Goal: Information Seeking & Learning: Learn about a topic

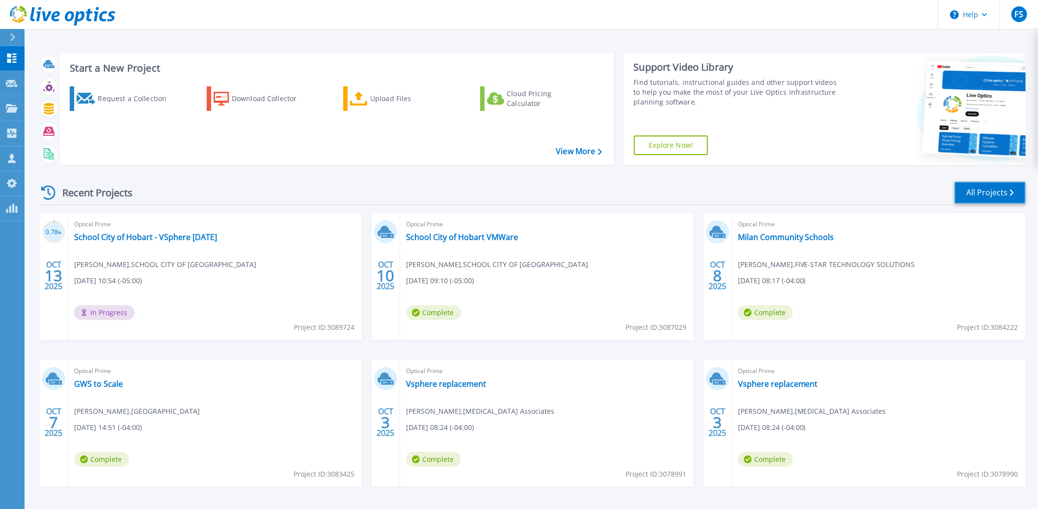
click at [993, 194] on link "All Projects" at bounding box center [990, 193] width 71 height 22
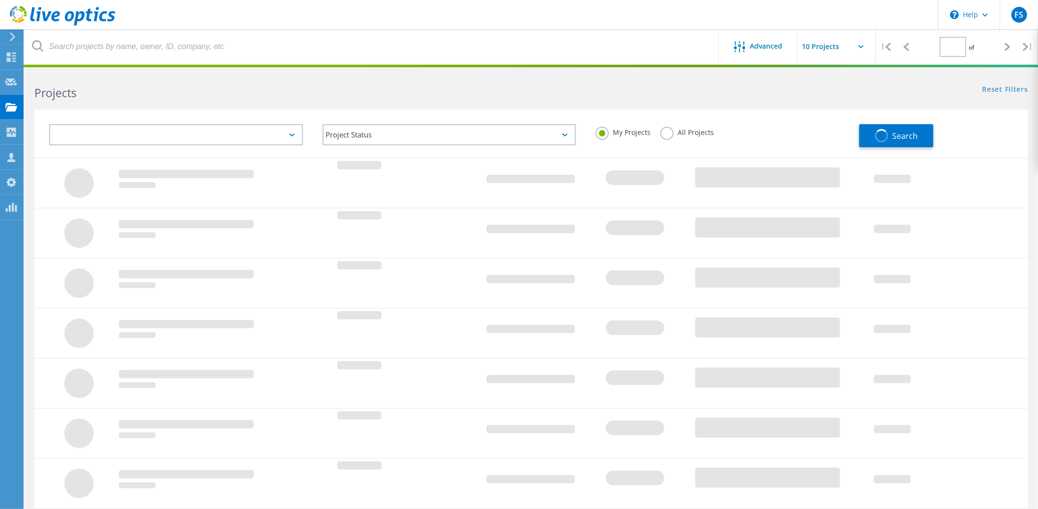
type input "1"
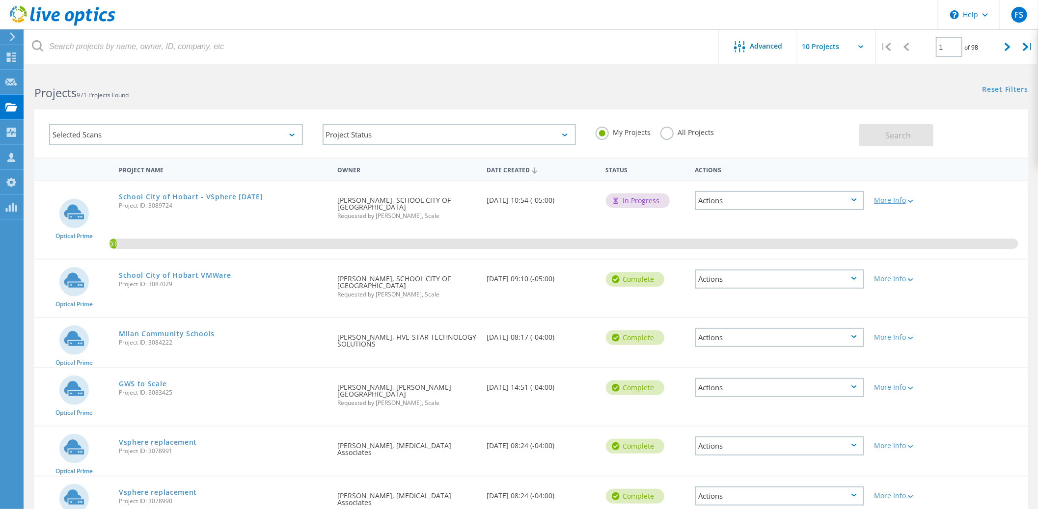
click at [913, 200] on icon at bounding box center [910, 201] width 5 height 3
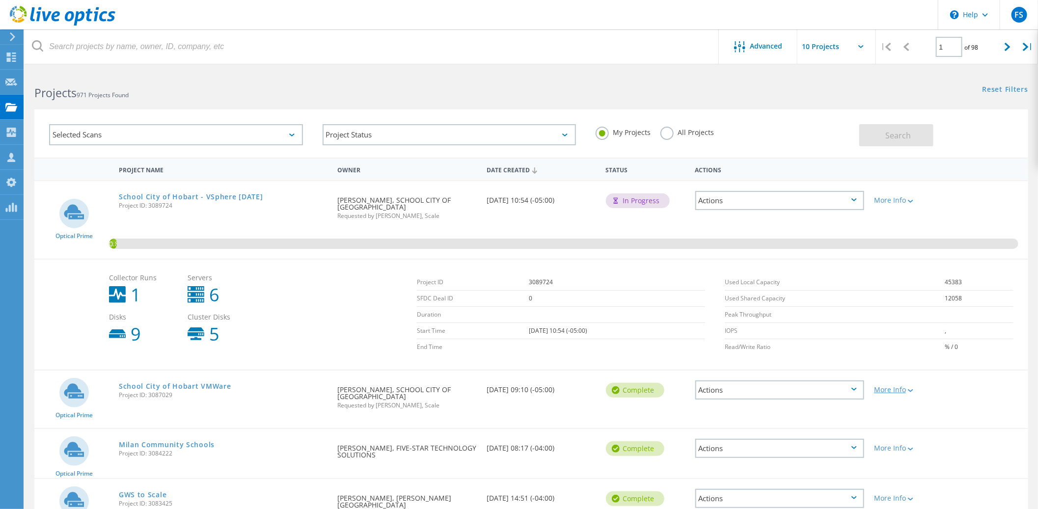
click at [911, 387] on div at bounding box center [909, 390] width 7 height 6
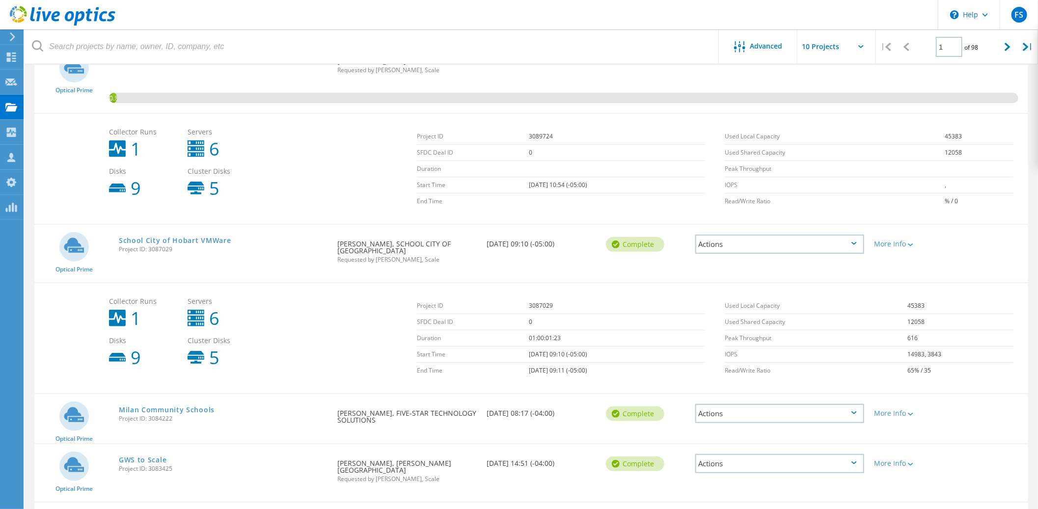
scroll to position [149, 0]
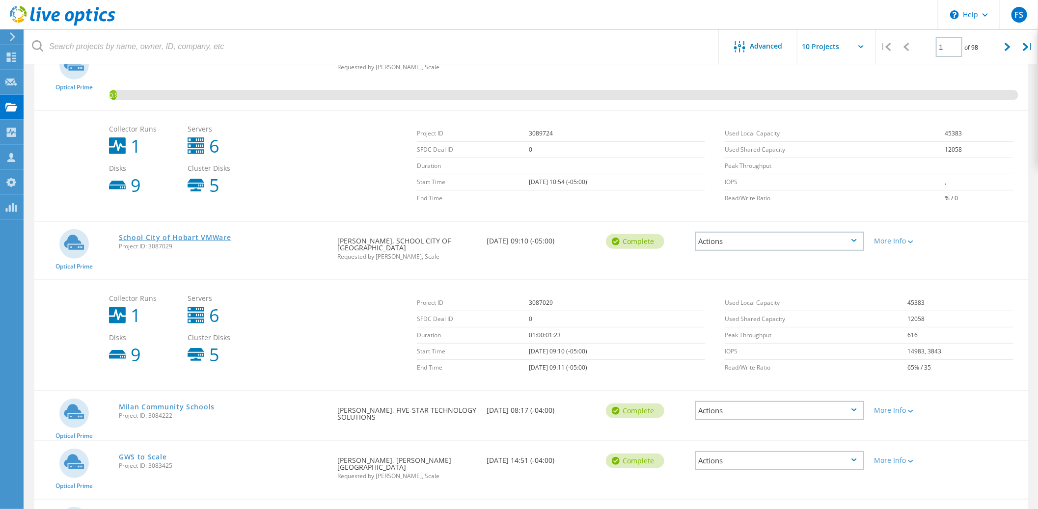
click at [166, 234] on link "School City of Hobart VMWare" at bounding box center [175, 237] width 112 height 7
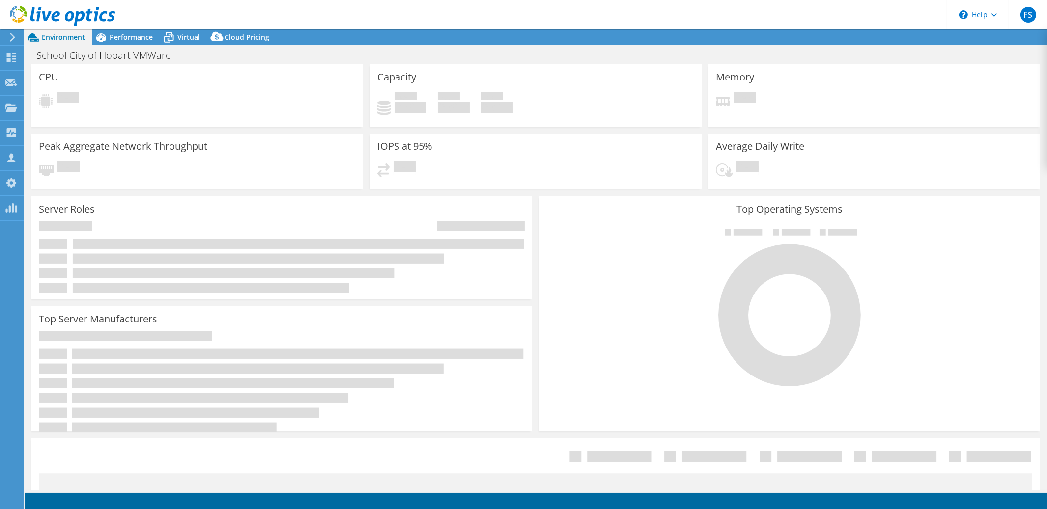
select select "USD"
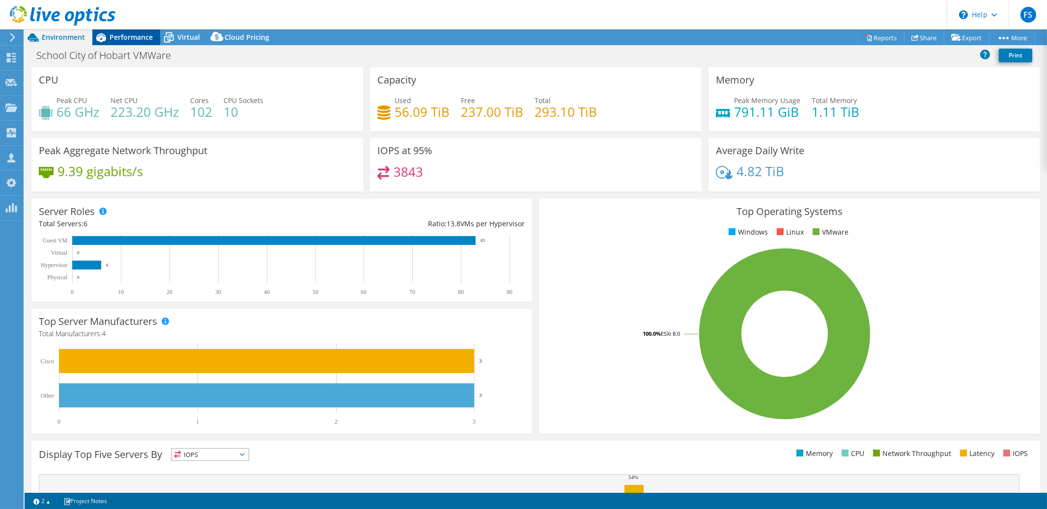
click at [135, 39] on span "Performance" at bounding box center [131, 36] width 43 height 9
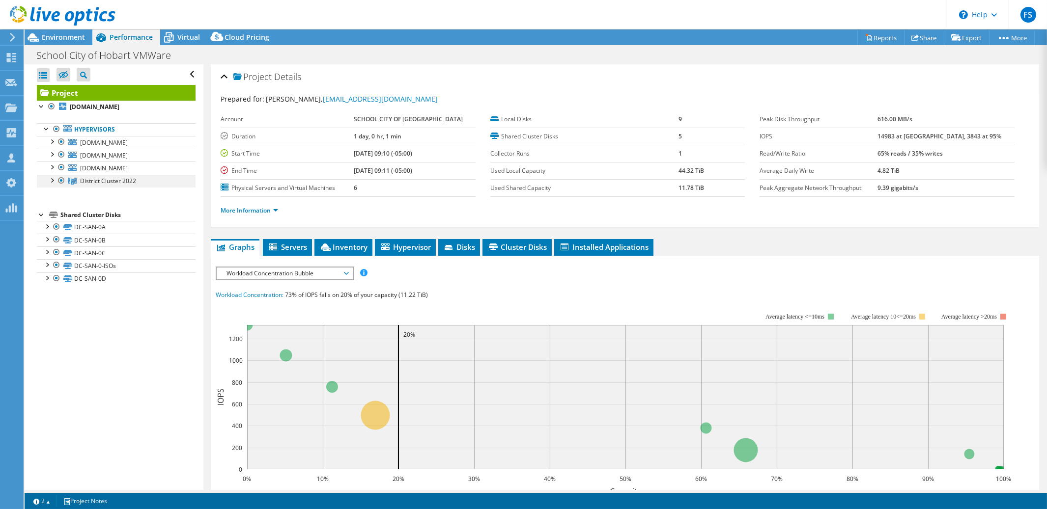
click at [53, 181] on div at bounding box center [52, 180] width 10 height 10
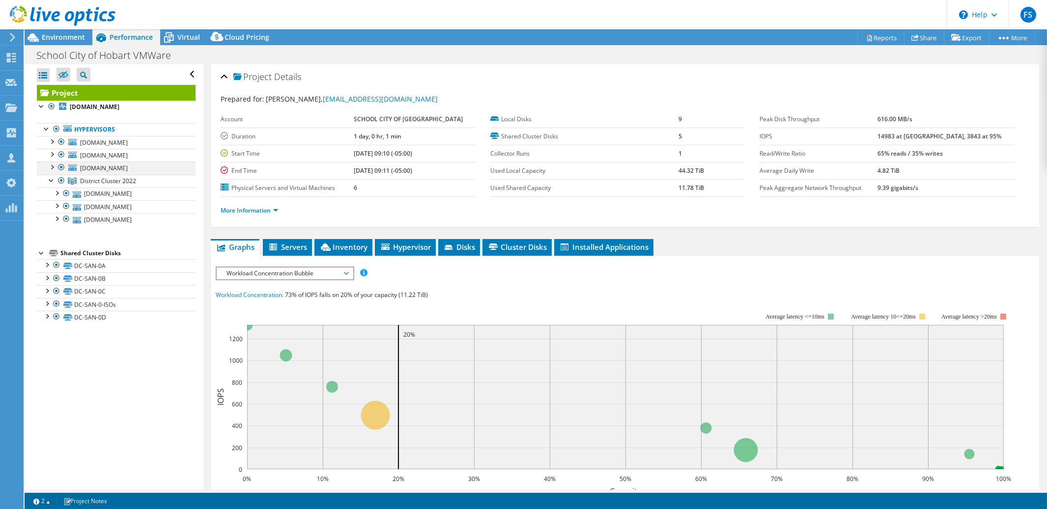
click at [61, 166] on div at bounding box center [61, 168] width 10 height 12
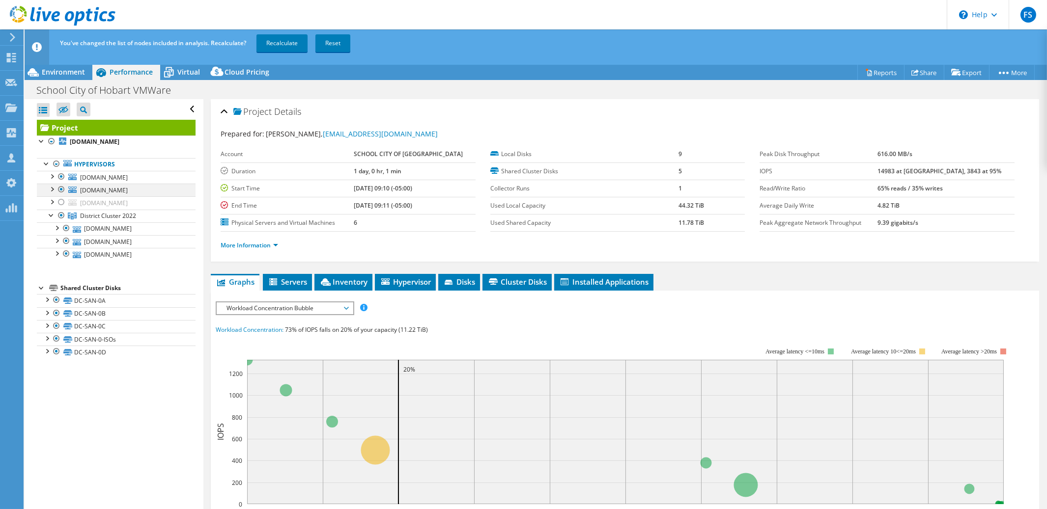
click at [62, 190] on div at bounding box center [61, 190] width 10 height 12
click at [60, 177] on div at bounding box center [61, 177] width 10 height 12
click at [285, 44] on link "Recalculate" at bounding box center [281, 43] width 51 height 18
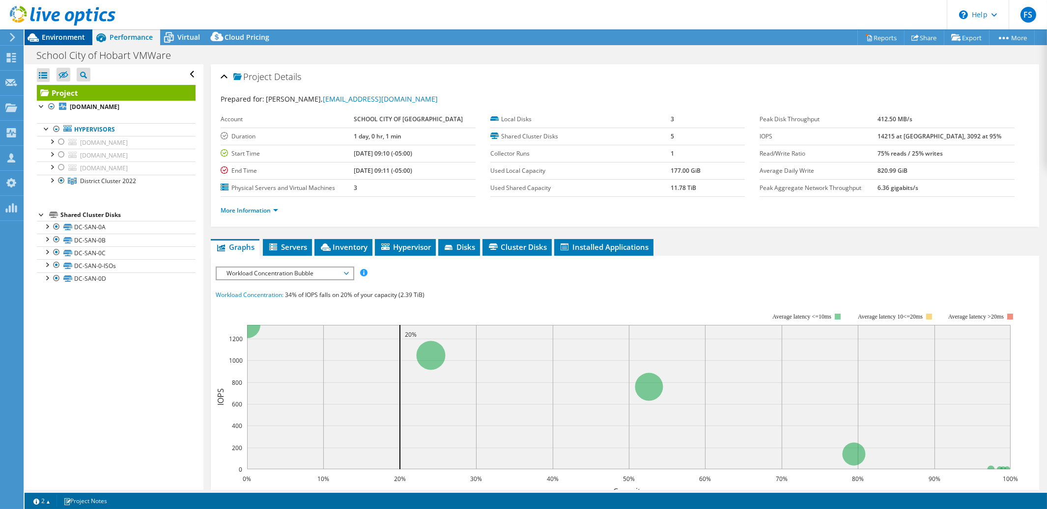
click at [71, 36] on span "Environment" at bounding box center [63, 36] width 43 height 9
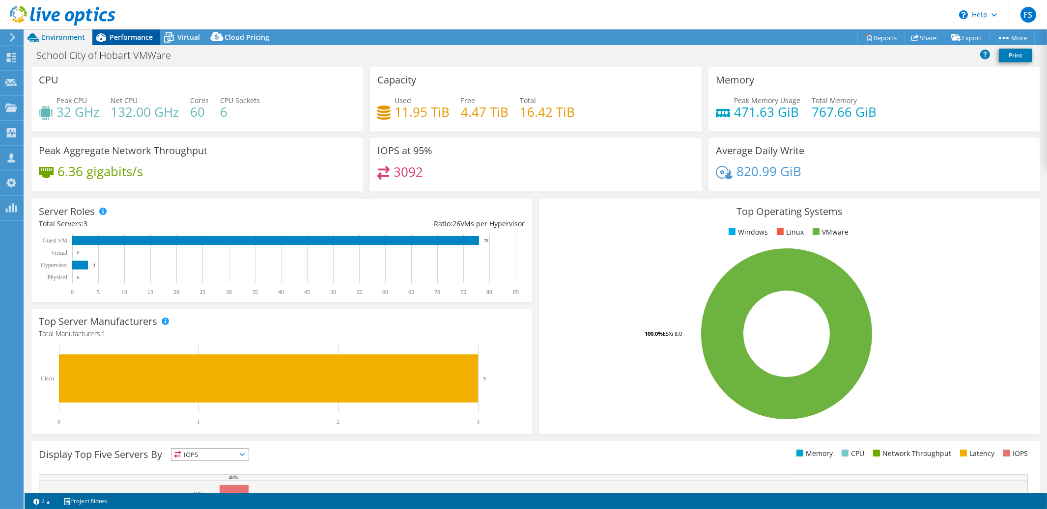
click at [134, 38] on span "Performance" at bounding box center [131, 36] width 43 height 9
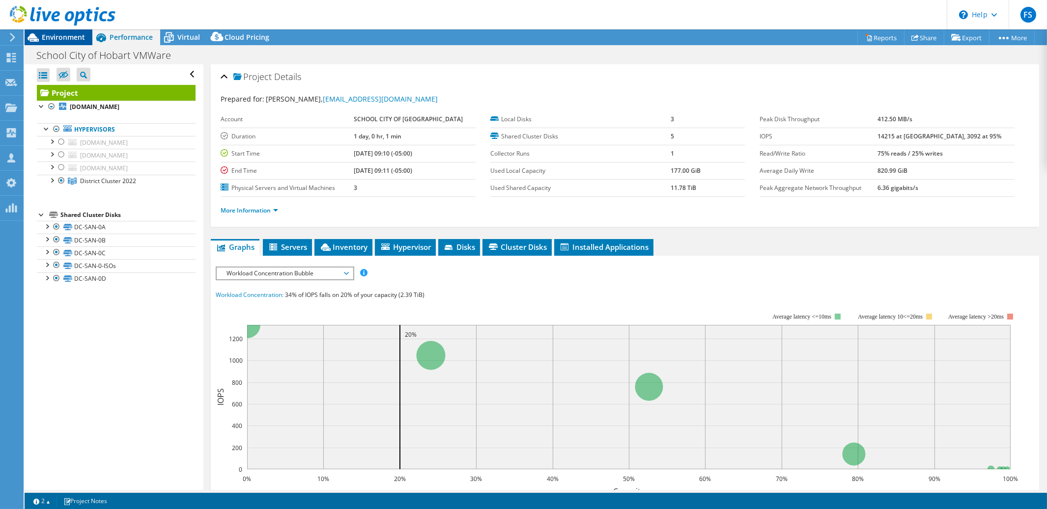
click at [69, 38] on span "Environment" at bounding box center [63, 36] width 43 height 9
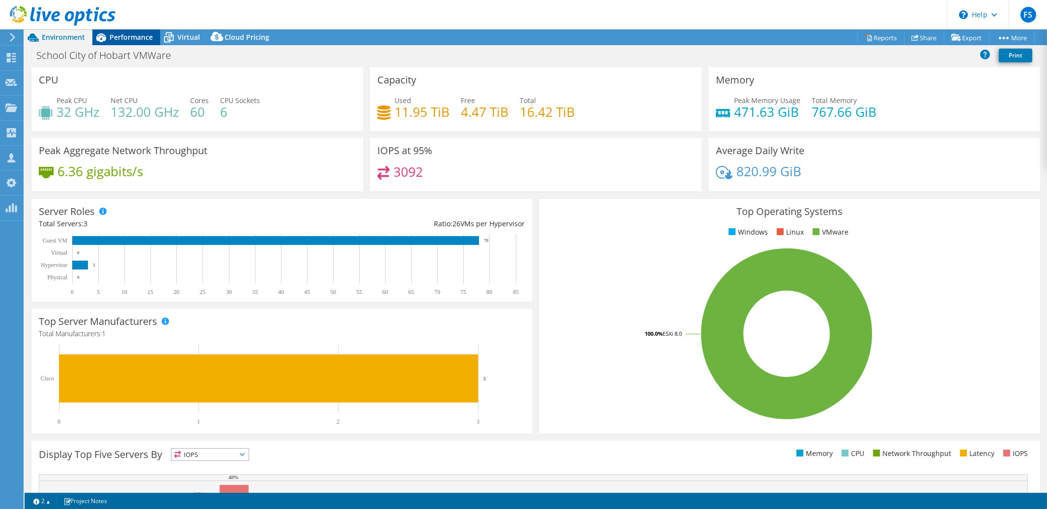
click at [133, 39] on span "Performance" at bounding box center [131, 36] width 43 height 9
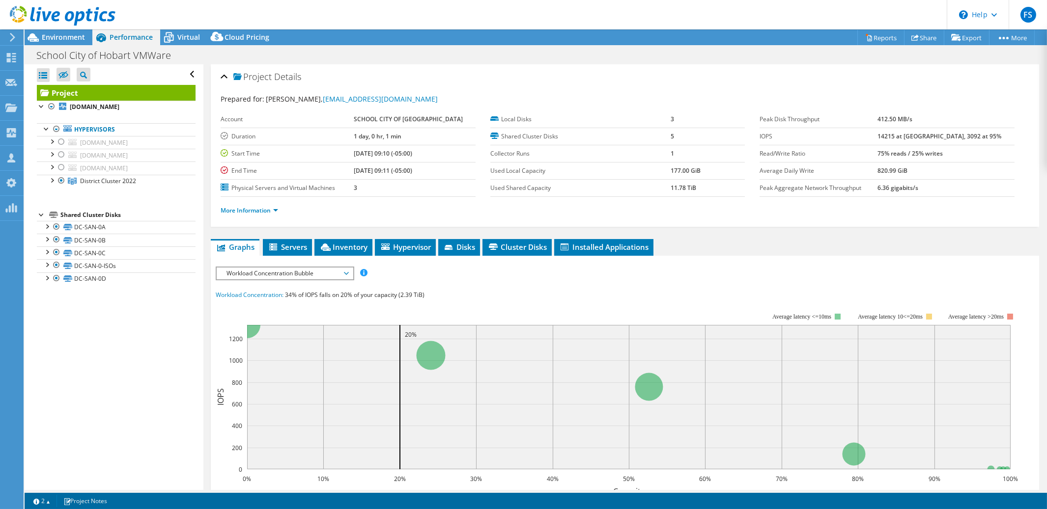
click at [346, 273] on span "Workload Concentration Bubble" at bounding box center [284, 274] width 126 height 12
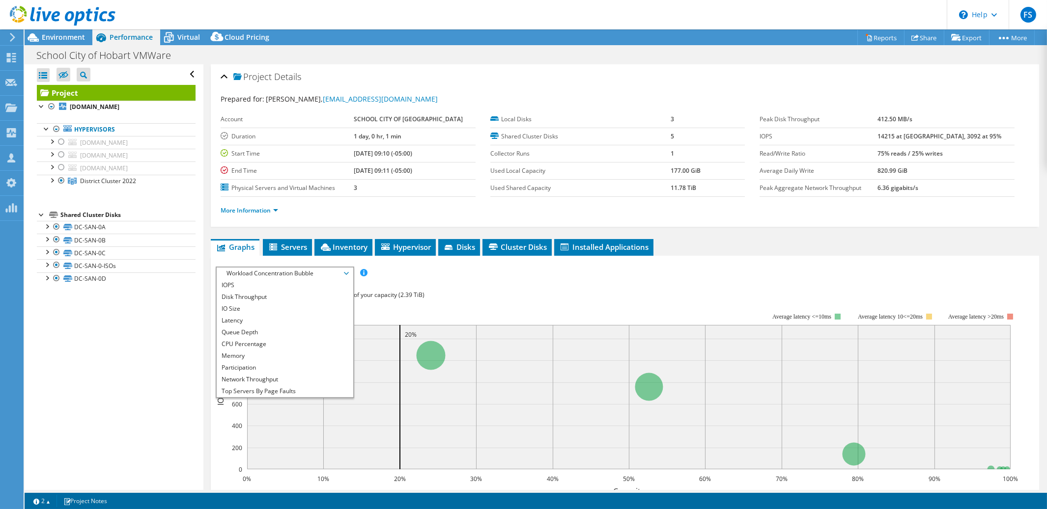
click at [346, 273] on span "Workload Concentration Bubble" at bounding box center [284, 274] width 126 height 12
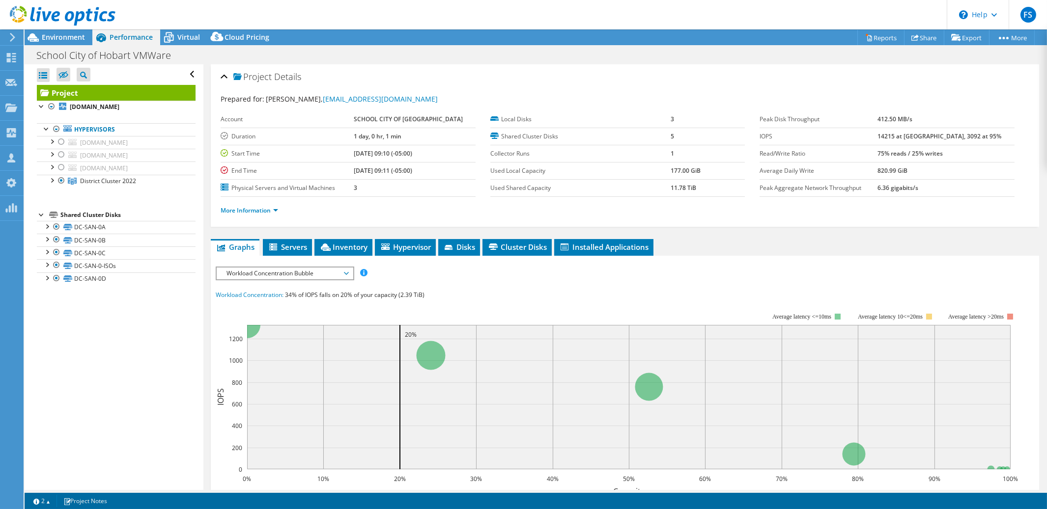
click at [346, 274] on span "Workload Concentration Bubble" at bounding box center [284, 274] width 126 height 12
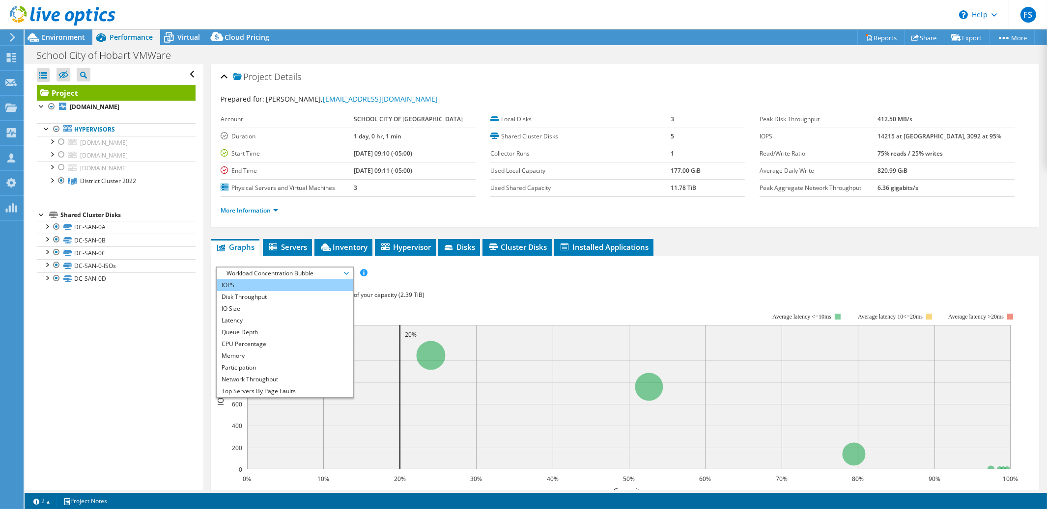
click at [294, 286] on li "IOPS" at bounding box center [285, 285] width 136 height 12
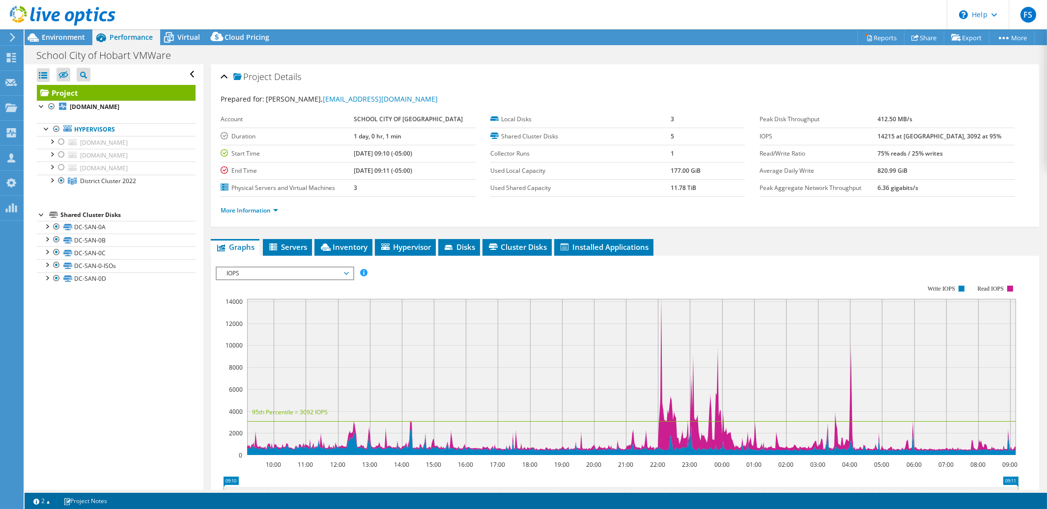
click at [347, 269] on span "IOPS" at bounding box center [284, 274] width 126 height 12
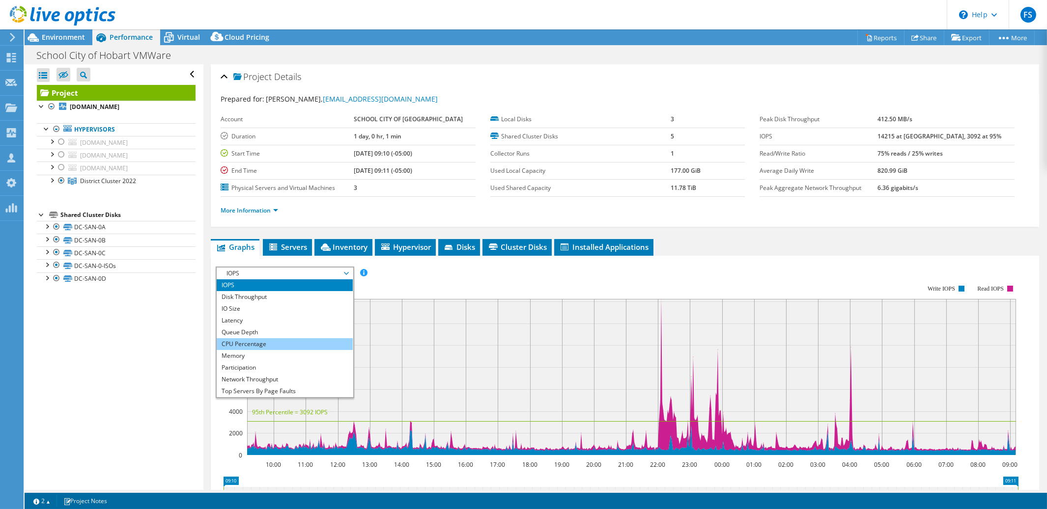
click at [303, 342] on li "CPU Percentage" at bounding box center [285, 344] width 136 height 12
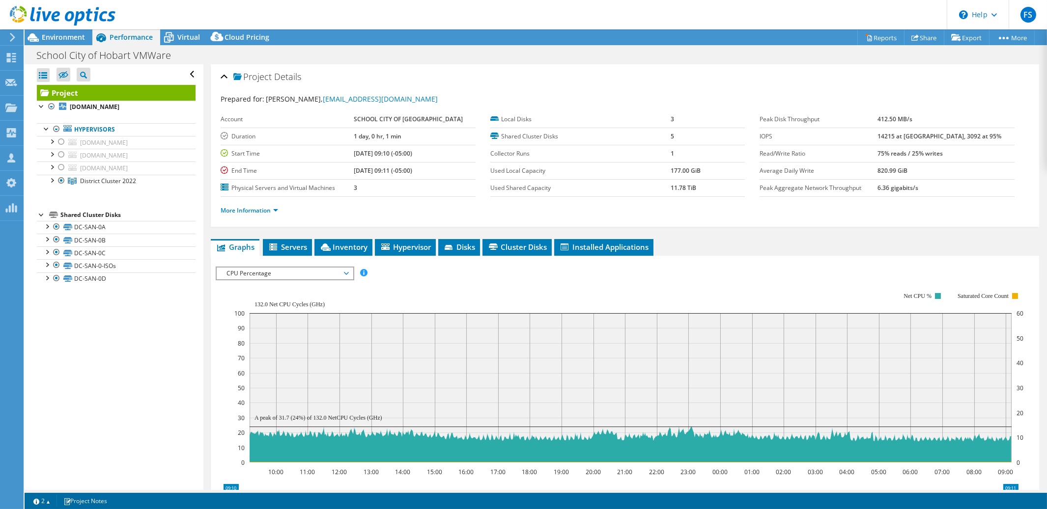
click at [346, 271] on span "CPU Percentage" at bounding box center [284, 274] width 126 height 12
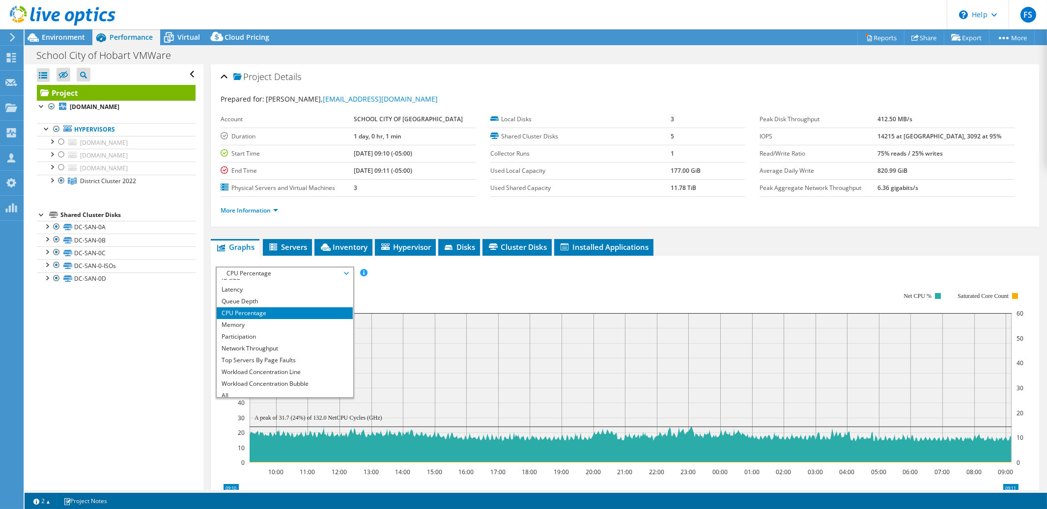
scroll to position [35, 0]
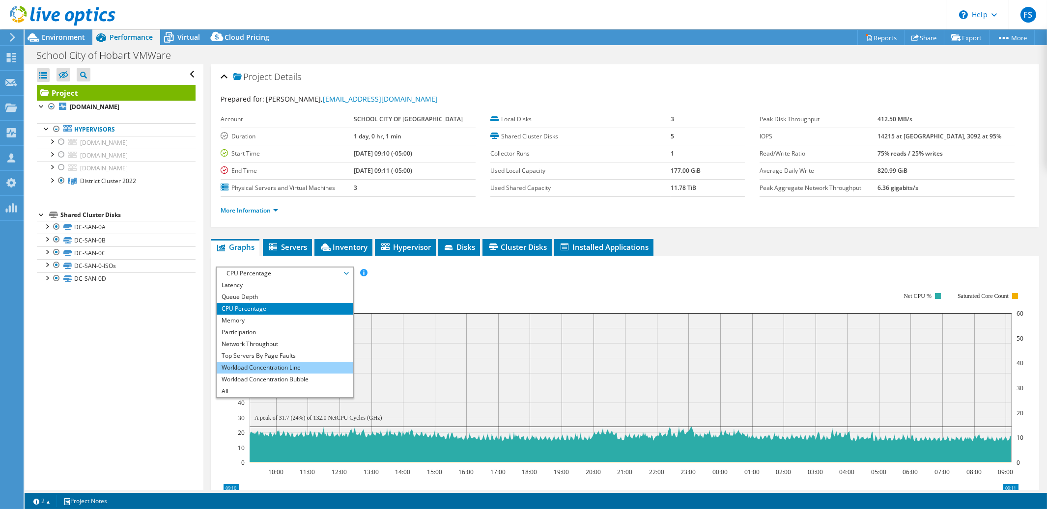
click at [295, 365] on li "Workload Concentration Line" at bounding box center [285, 368] width 136 height 12
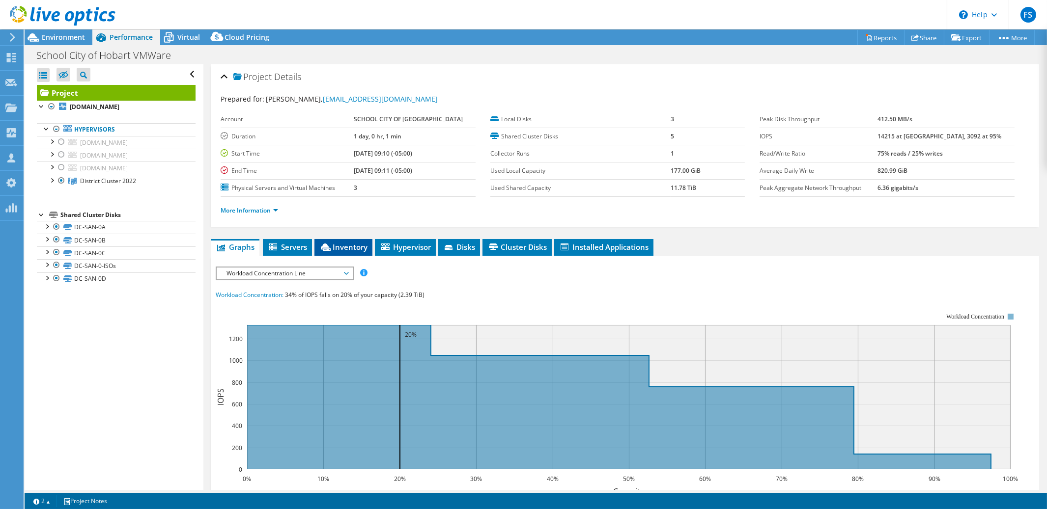
click at [360, 248] on span "Inventory" at bounding box center [343, 247] width 48 height 10
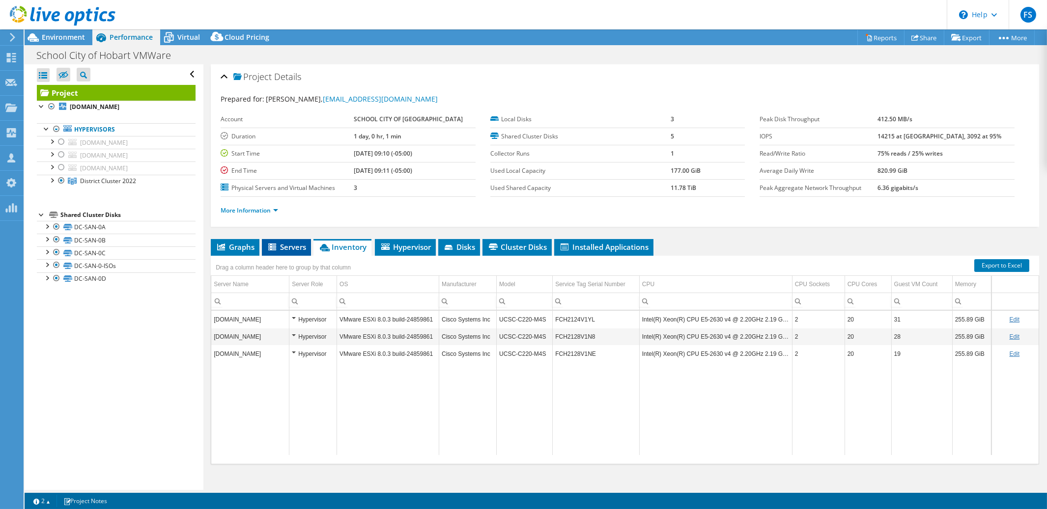
click at [293, 248] on span "Servers" at bounding box center [286, 247] width 39 height 10
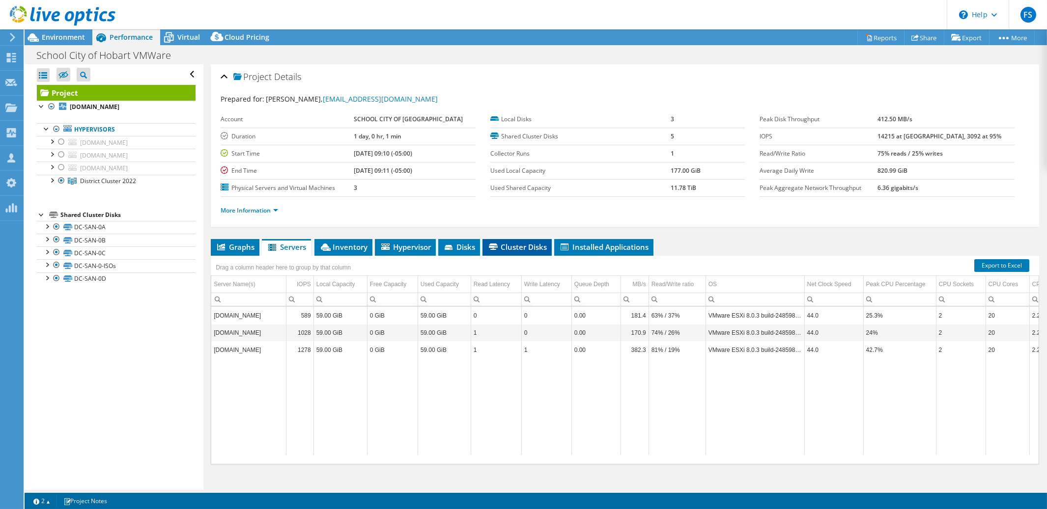
click at [521, 247] on span "Cluster Disks" at bounding box center [516, 247] width 59 height 10
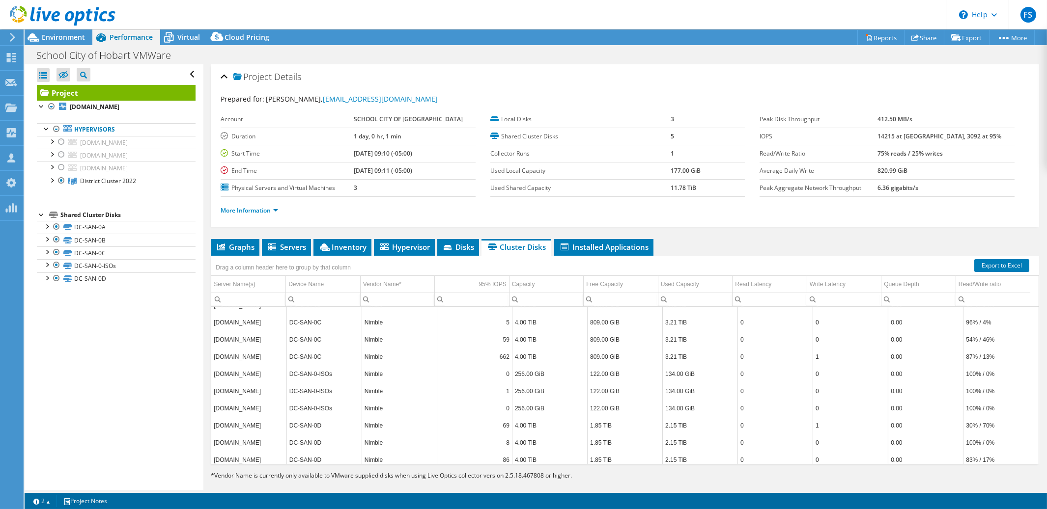
scroll to position [99, 0]
click at [995, 264] on link "Export to Excel" at bounding box center [1001, 265] width 55 height 13
click at [177, 40] on span "Virtual" at bounding box center [188, 36] width 23 height 9
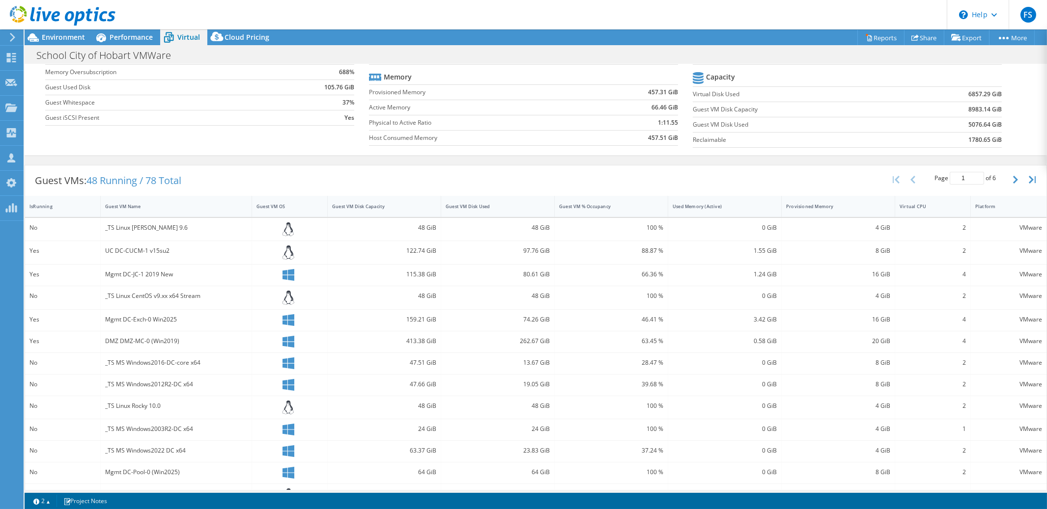
scroll to position [143, 0]
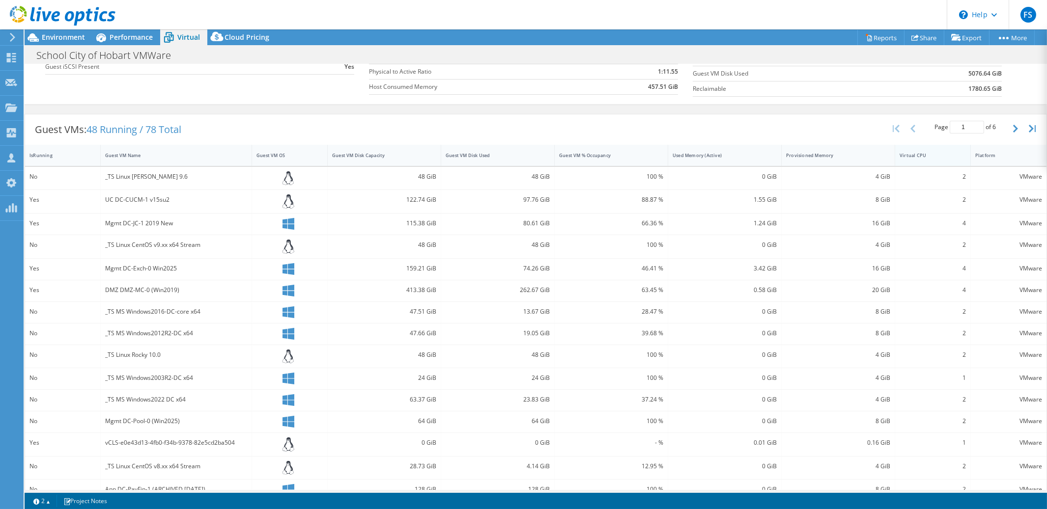
click at [940, 160] on div "Virtual CPU" at bounding box center [926, 155] width 63 height 15
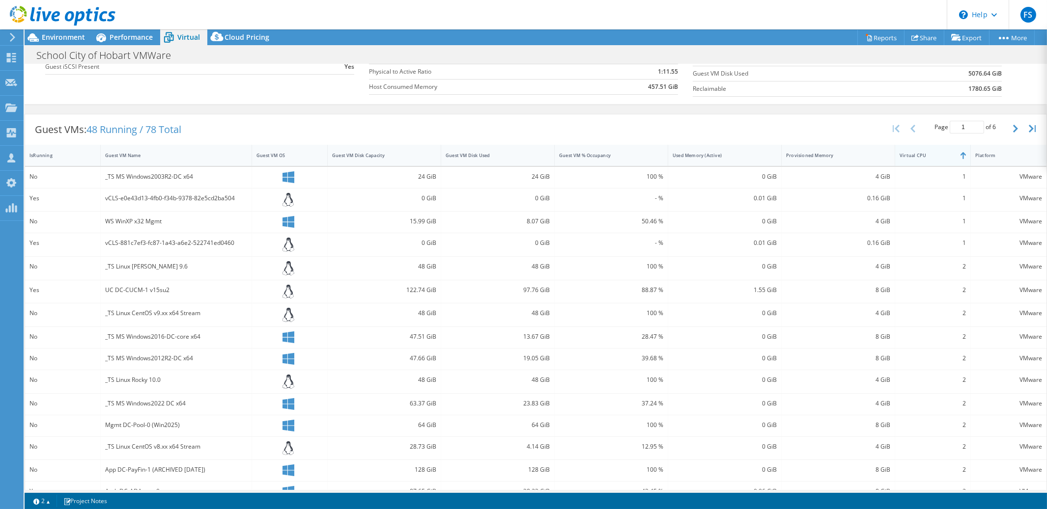
click at [940, 160] on div "Virtual CPU" at bounding box center [926, 155] width 63 height 15
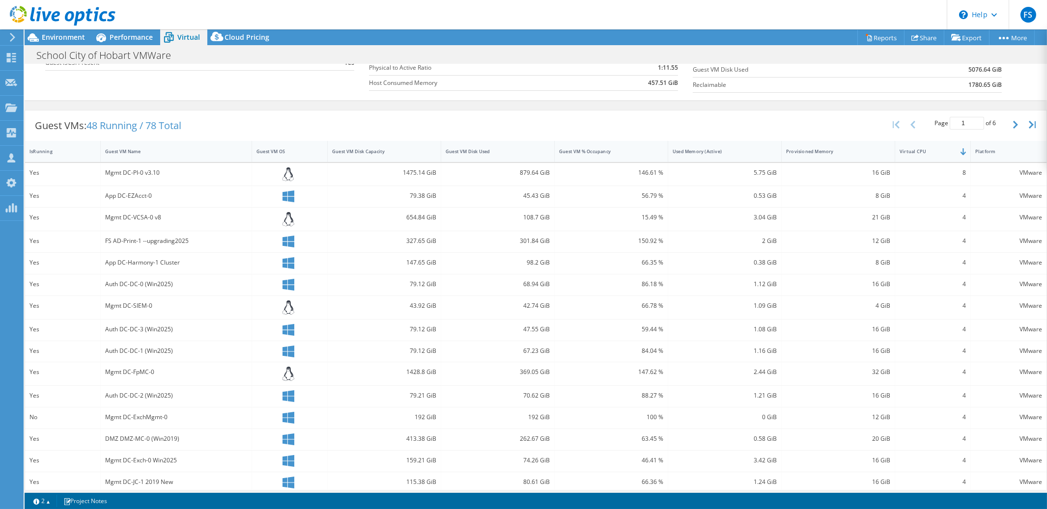
scroll to position [156, 0]
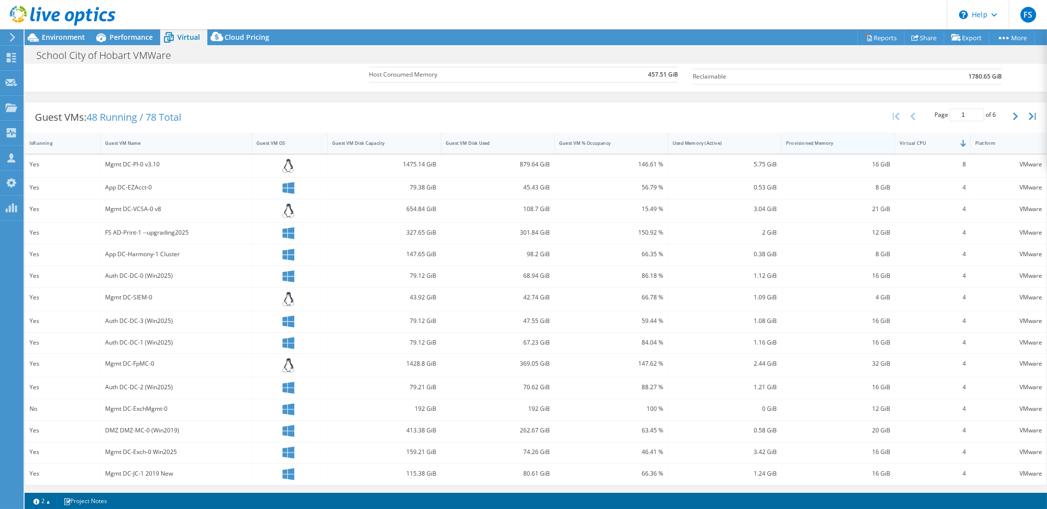
click at [848, 145] on div "Provisioned Memory" at bounding box center [832, 143] width 92 height 6
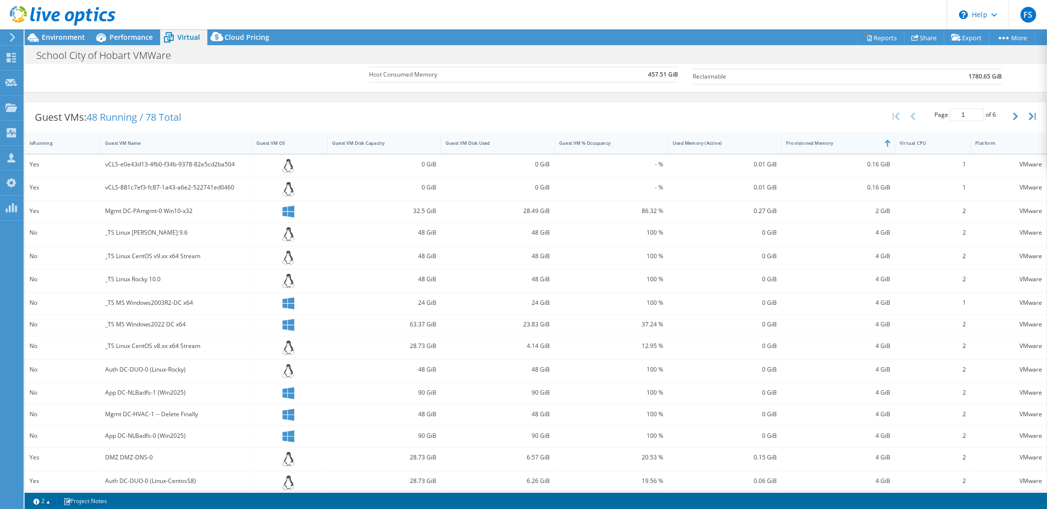
click at [848, 145] on div "Provisioned Memory" at bounding box center [832, 143] width 92 height 6
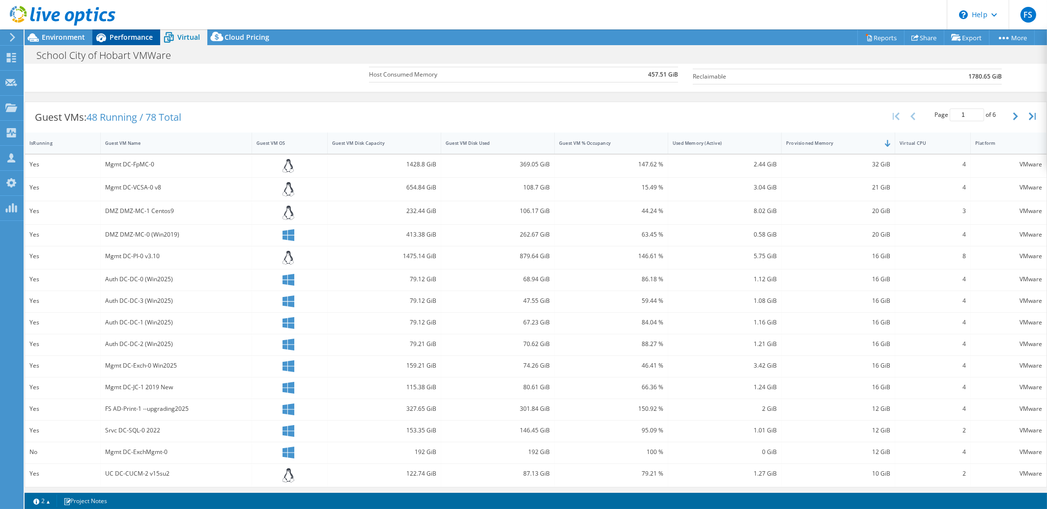
click at [136, 39] on span "Performance" at bounding box center [131, 36] width 43 height 9
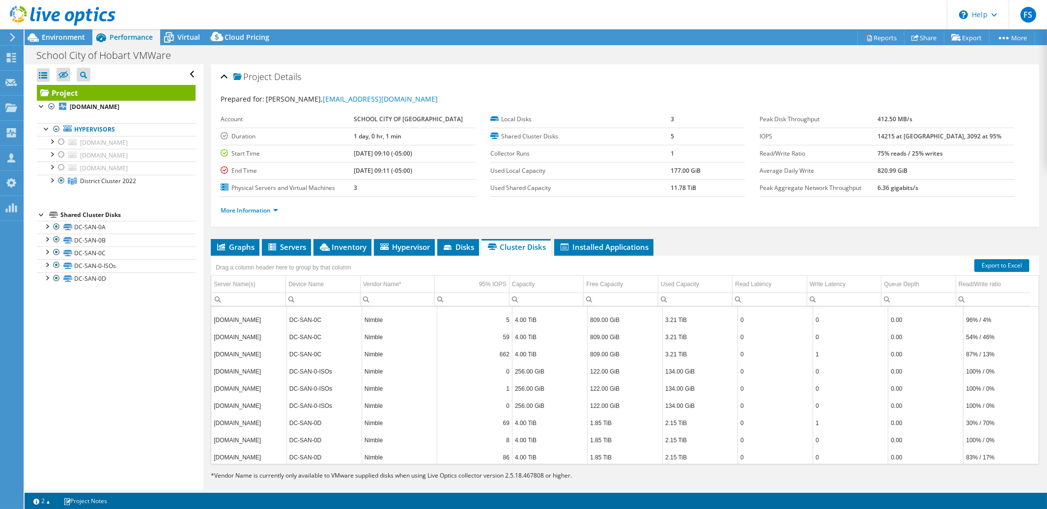
scroll to position [0, 0]
click at [61, 141] on div at bounding box center [61, 142] width 10 height 12
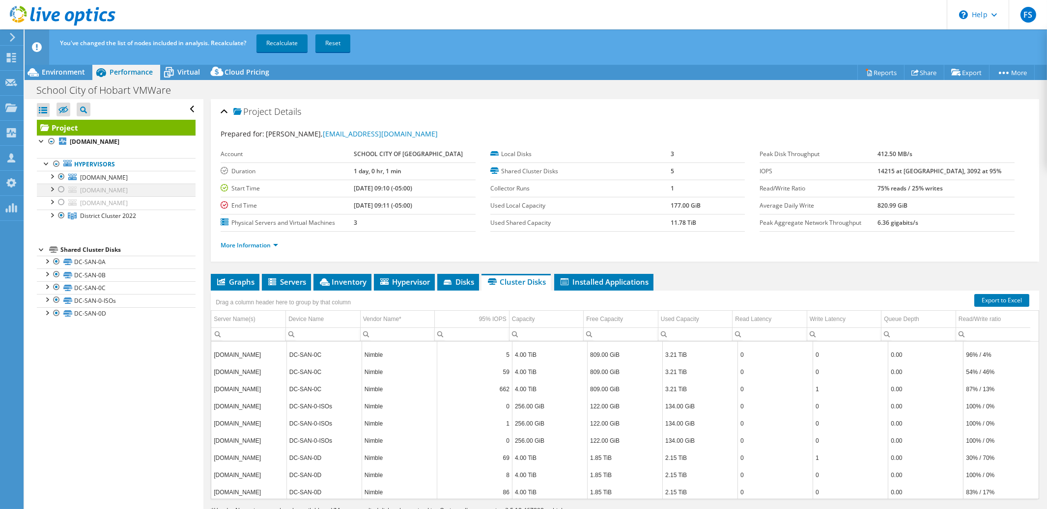
click at [60, 188] on div at bounding box center [61, 190] width 10 height 12
click at [61, 200] on div at bounding box center [61, 202] width 10 height 12
click at [63, 216] on div at bounding box center [61, 216] width 10 height 12
click at [288, 47] on link "Recalculate" at bounding box center [281, 43] width 51 height 18
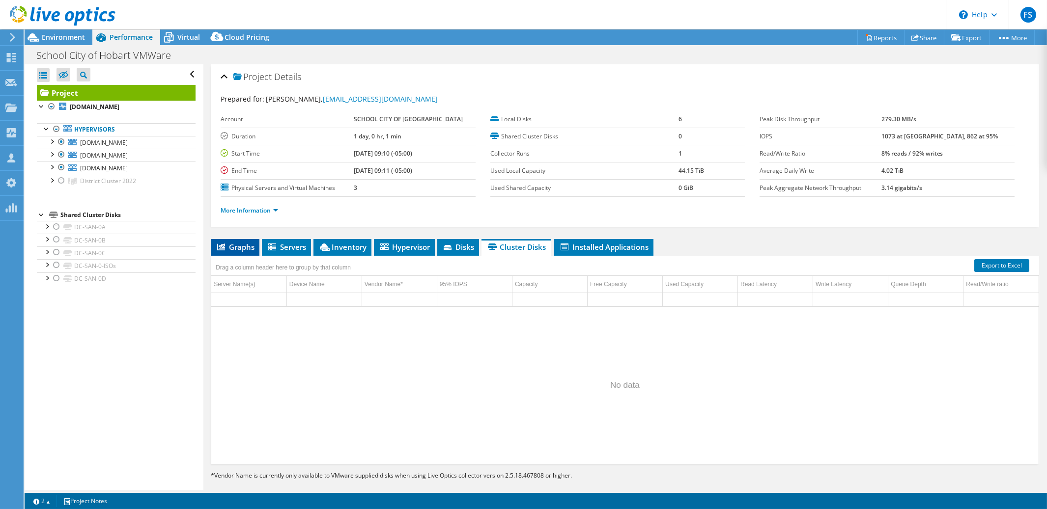
click at [234, 247] on span "Graphs" at bounding box center [235, 247] width 39 height 10
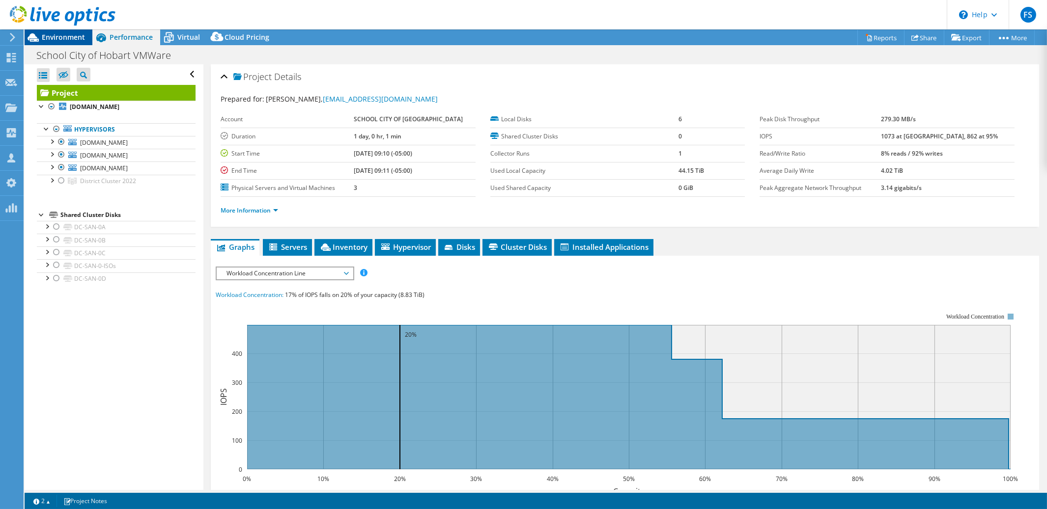
click at [63, 39] on span "Environment" at bounding box center [63, 36] width 43 height 9
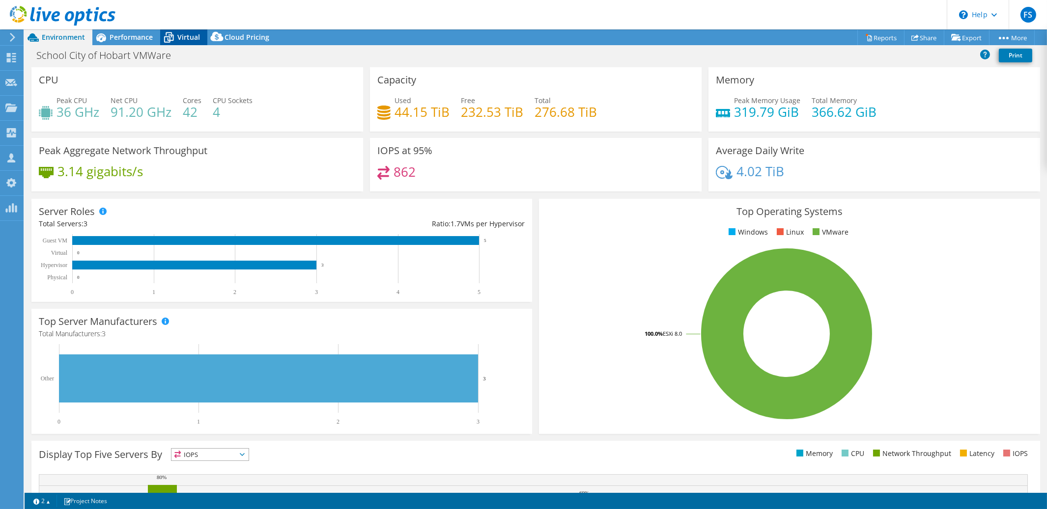
click at [181, 40] on span "Virtual" at bounding box center [188, 36] width 23 height 9
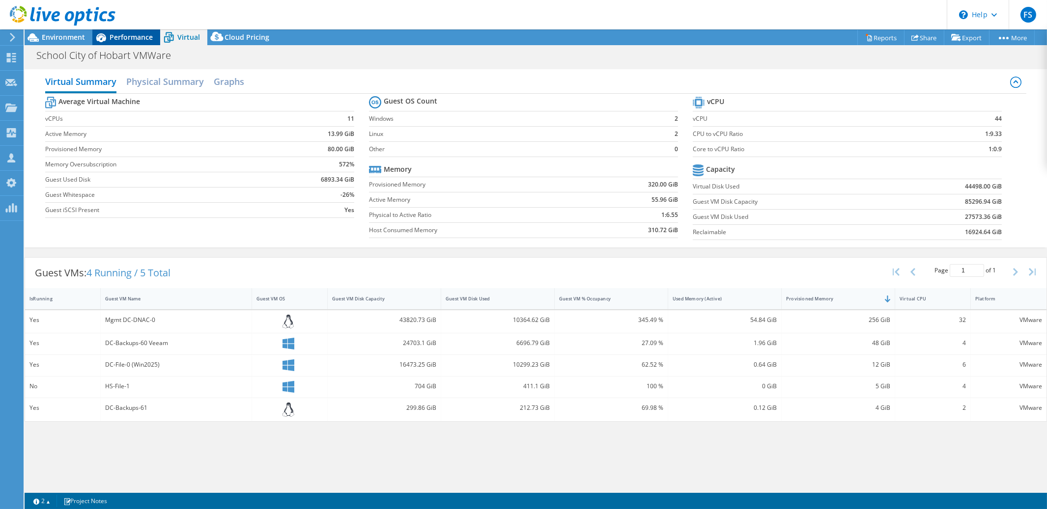
click at [131, 37] on span "Performance" at bounding box center [131, 36] width 43 height 9
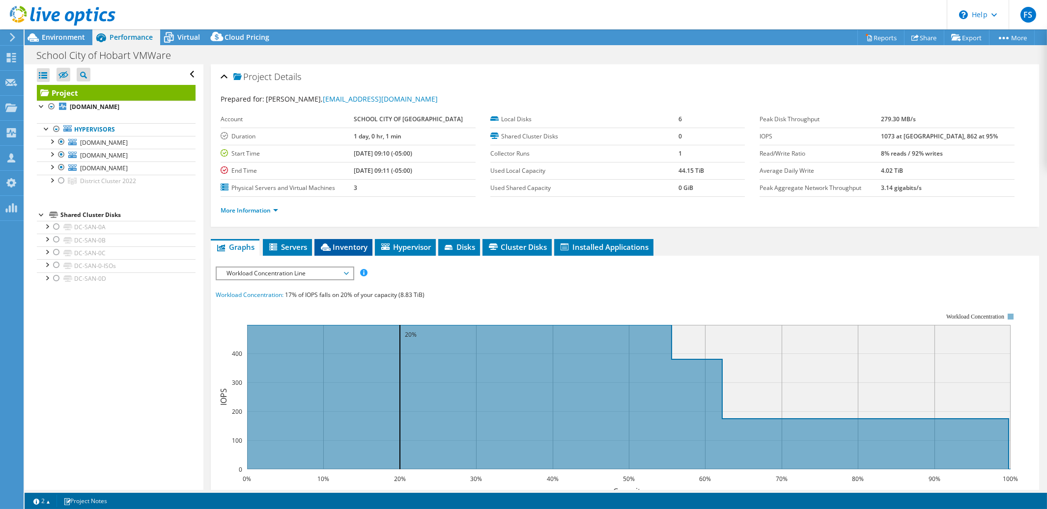
click at [353, 248] on span "Inventory" at bounding box center [343, 247] width 48 height 10
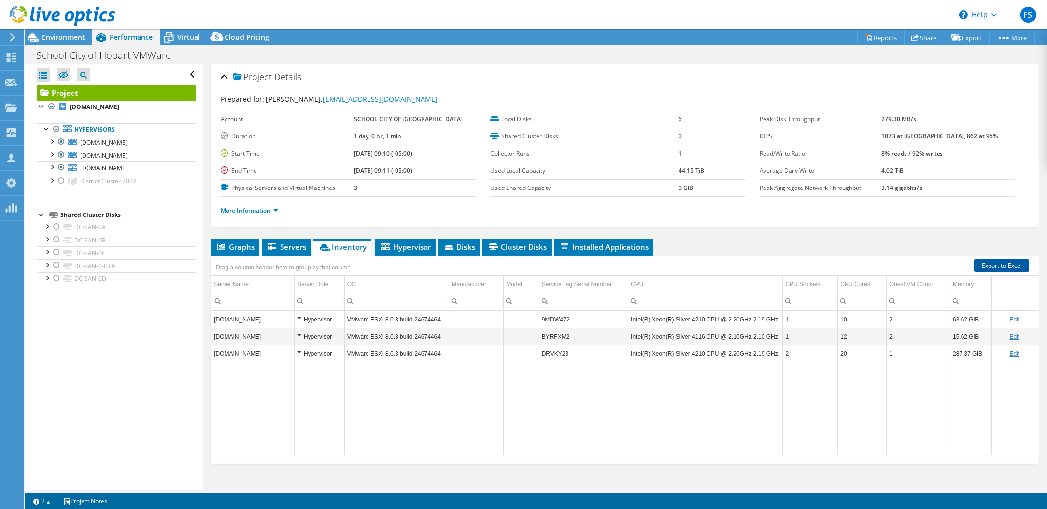
click at [993, 268] on link "Export to Excel" at bounding box center [1001, 265] width 55 height 13
click at [191, 40] on span "Virtual" at bounding box center [188, 36] width 23 height 9
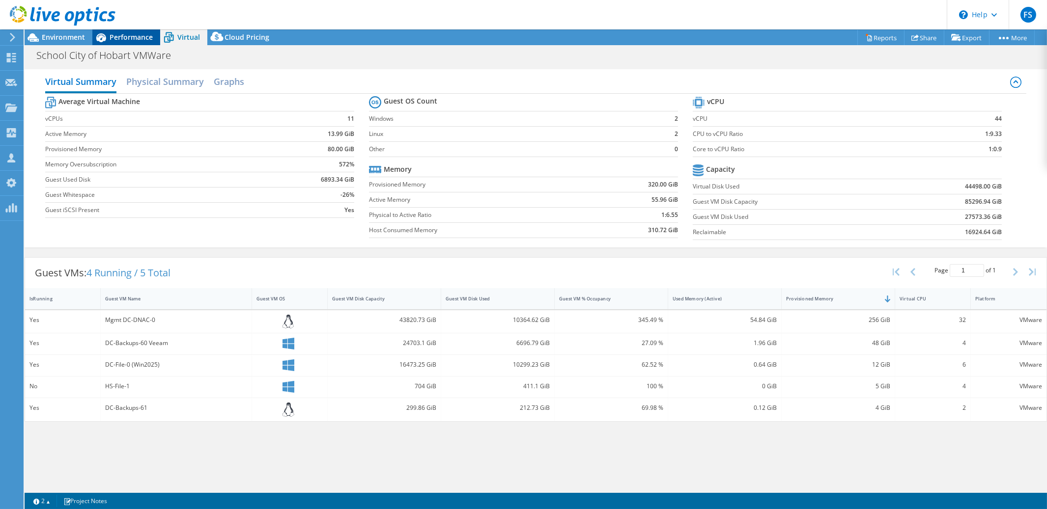
click at [134, 42] on div "Performance" at bounding box center [126, 37] width 68 height 16
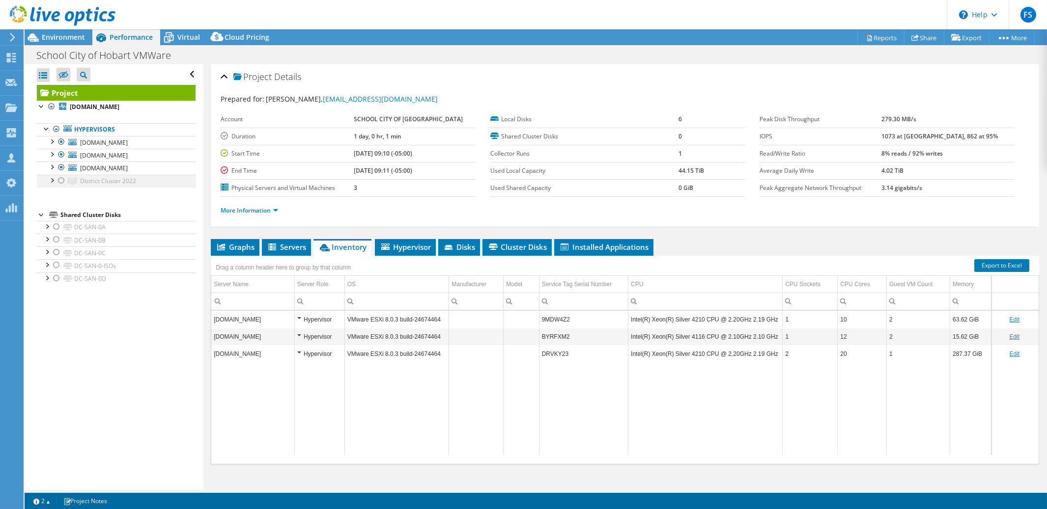
click at [53, 181] on div at bounding box center [52, 180] width 10 height 10
click at [49, 182] on div at bounding box center [52, 180] width 10 height 10
click at [178, 38] on span "Virtual" at bounding box center [188, 36] width 23 height 9
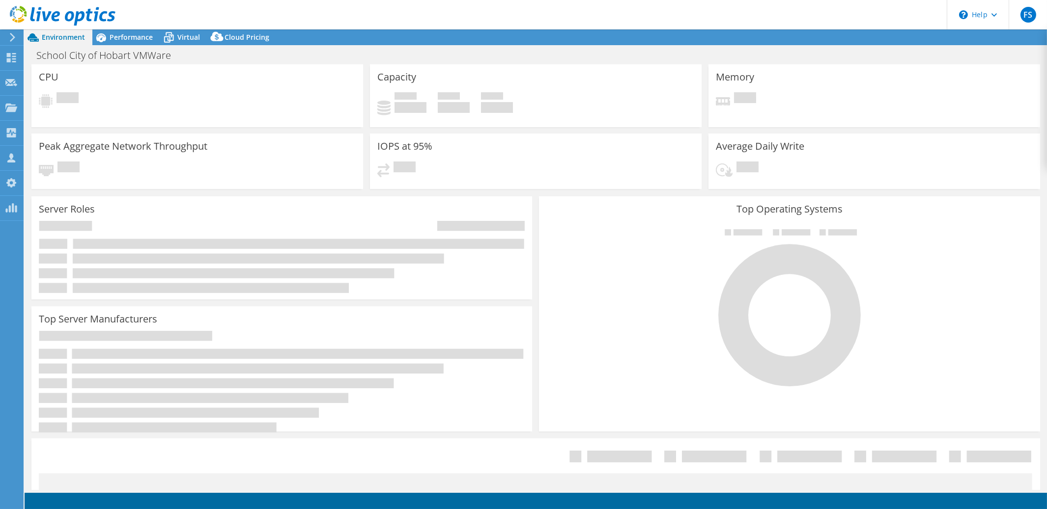
select select "USD"
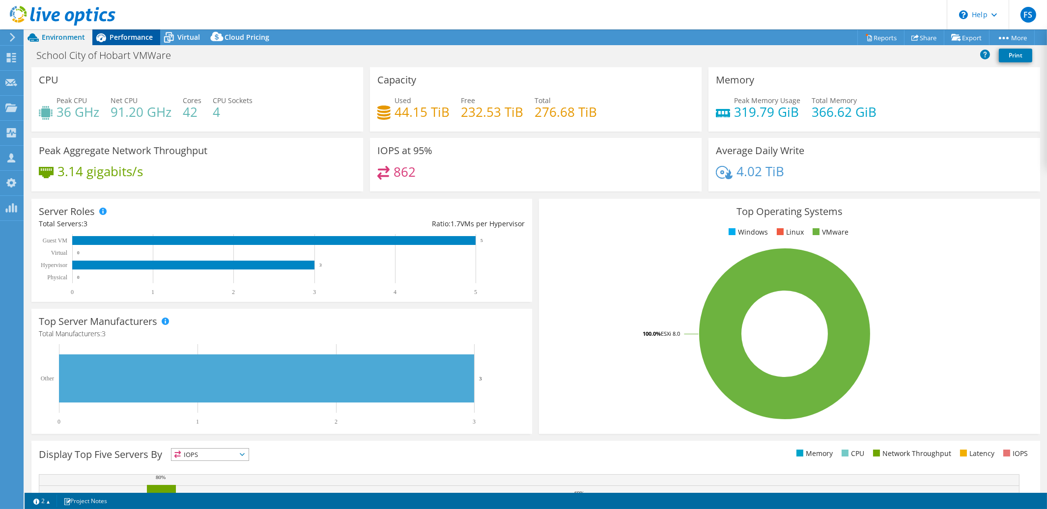
click at [127, 36] on span "Performance" at bounding box center [131, 36] width 43 height 9
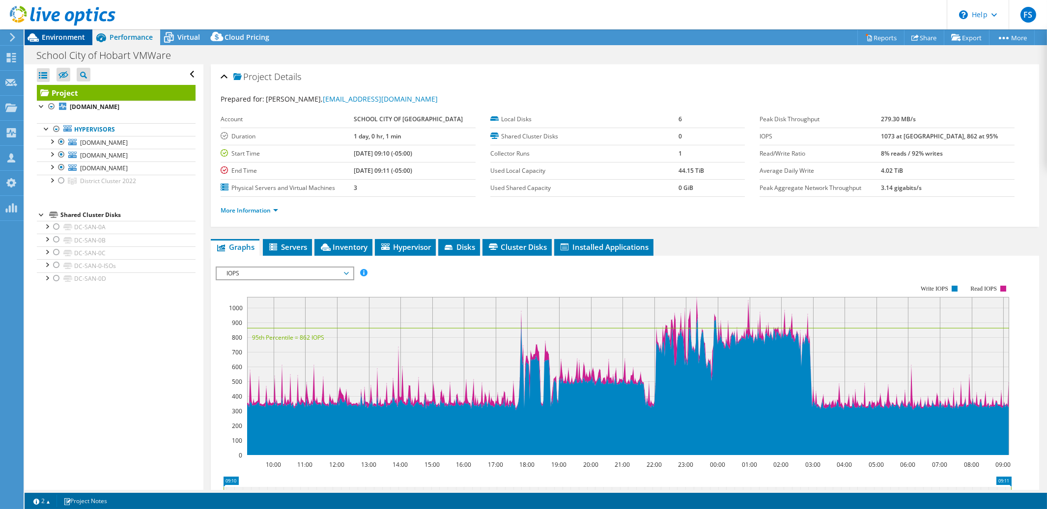
click at [65, 37] on span "Environment" at bounding box center [63, 36] width 43 height 9
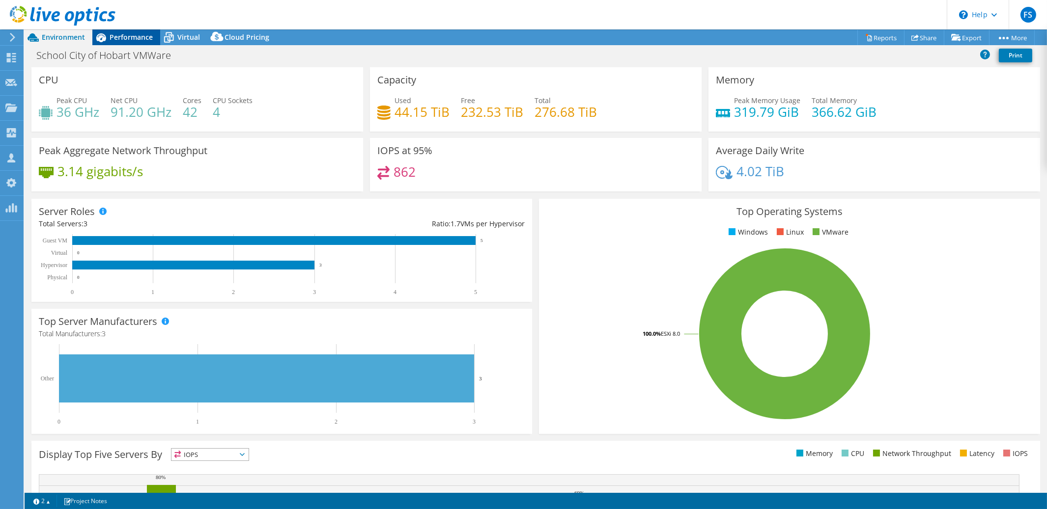
click at [134, 38] on span "Performance" at bounding box center [131, 36] width 43 height 9
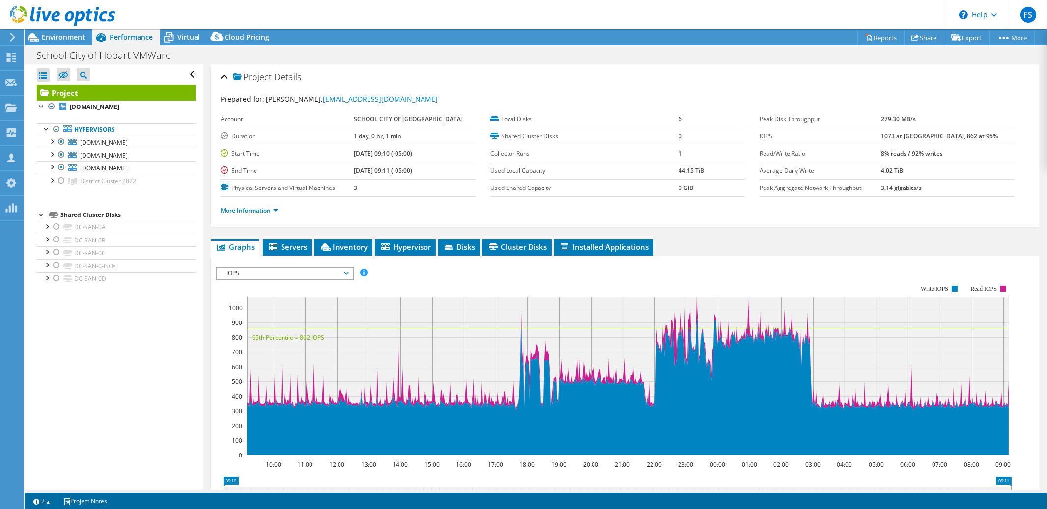
click at [342, 273] on span "IOPS" at bounding box center [284, 274] width 126 height 12
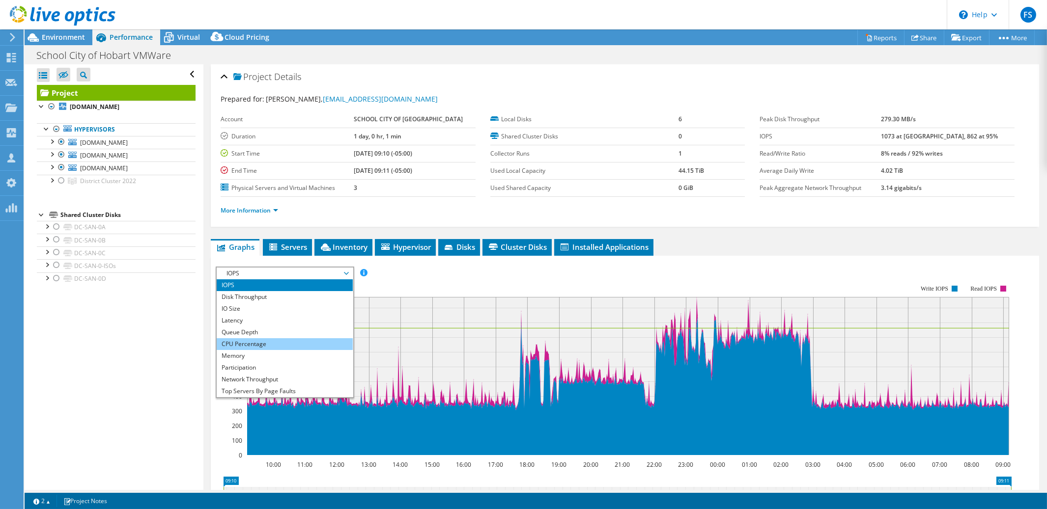
click at [306, 339] on li "CPU Percentage" at bounding box center [285, 344] width 136 height 12
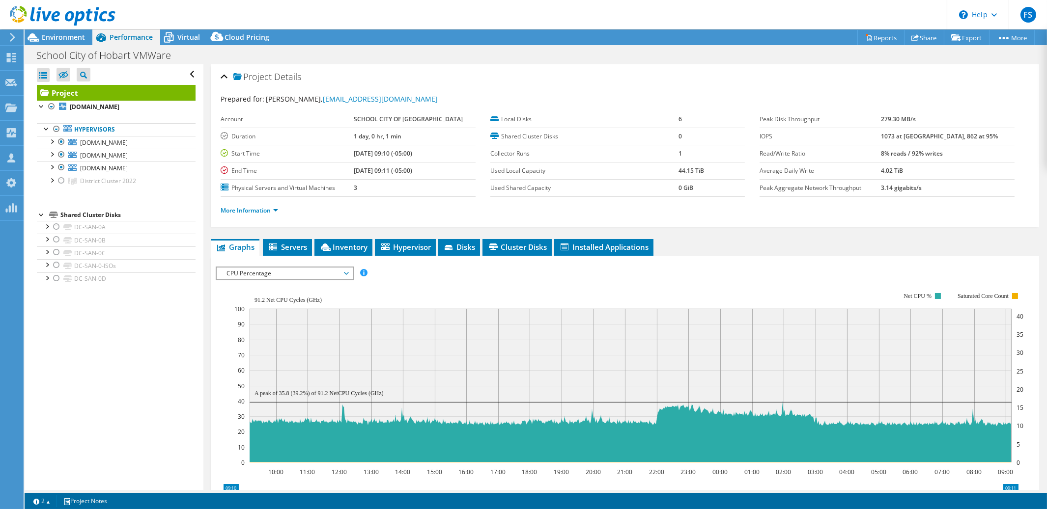
click at [345, 274] on span "CPU Percentage" at bounding box center [284, 274] width 126 height 12
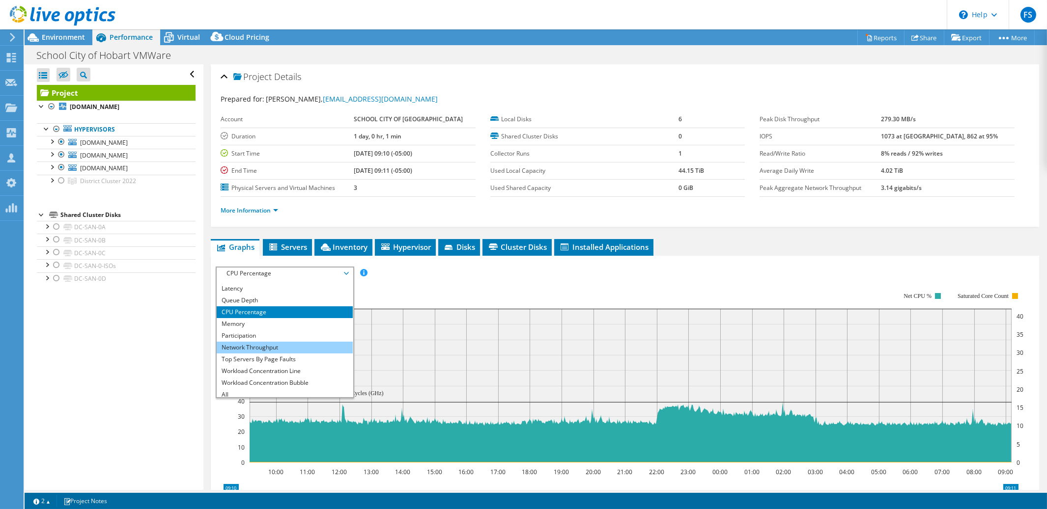
scroll to position [35, 0]
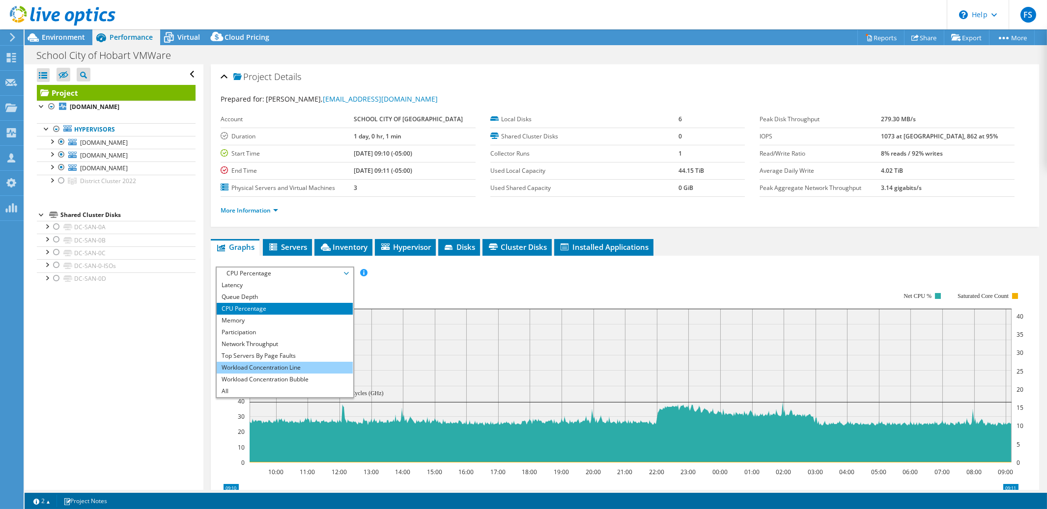
click at [279, 363] on li "Workload Concentration Line" at bounding box center [285, 368] width 136 height 12
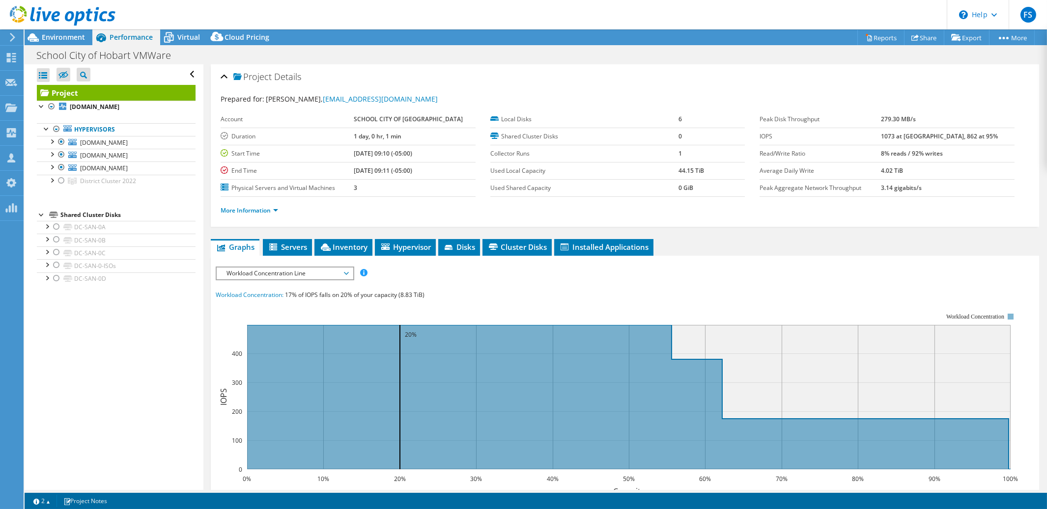
click at [343, 272] on span "Workload Concentration Line" at bounding box center [284, 274] width 126 height 12
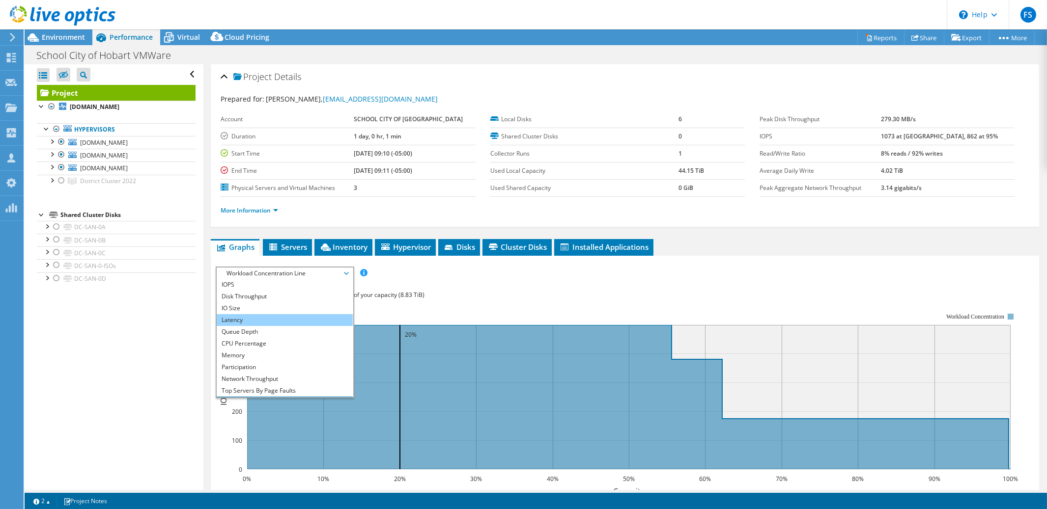
scroll to position [0, 0]
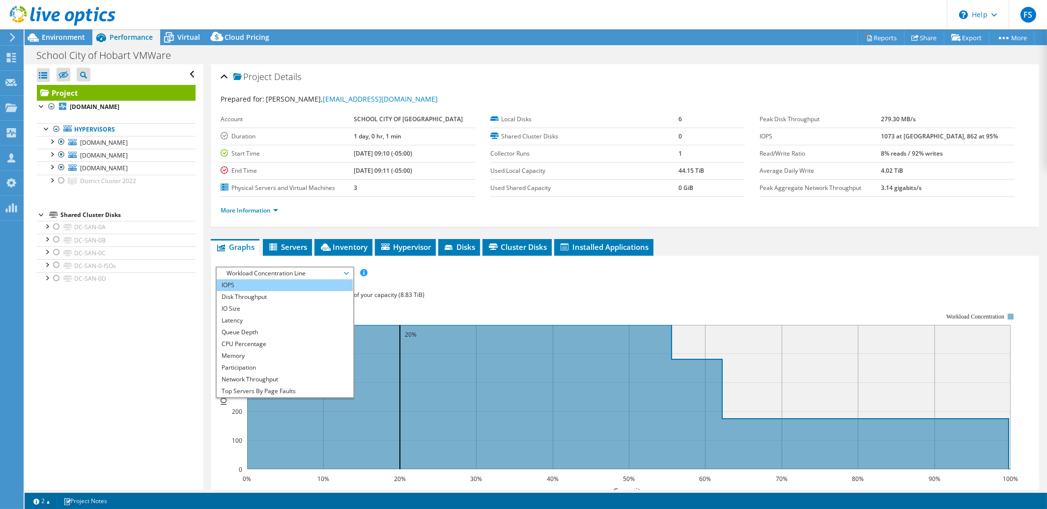
click at [307, 283] on li "IOPS" at bounding box center [285, 285] width 136 height 12
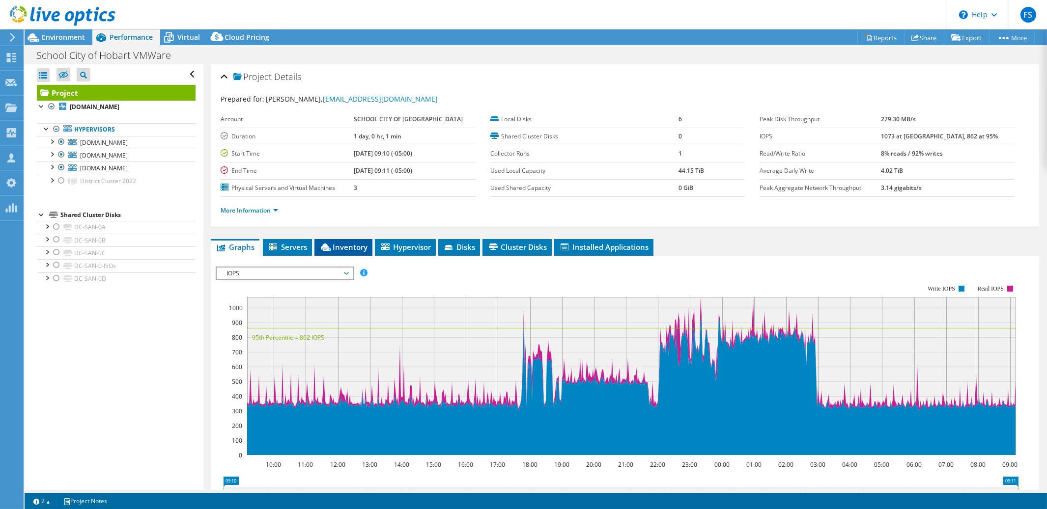
click at [357, 246] on span "Inventory" at bounding box center [343, 247] width 48 height 10
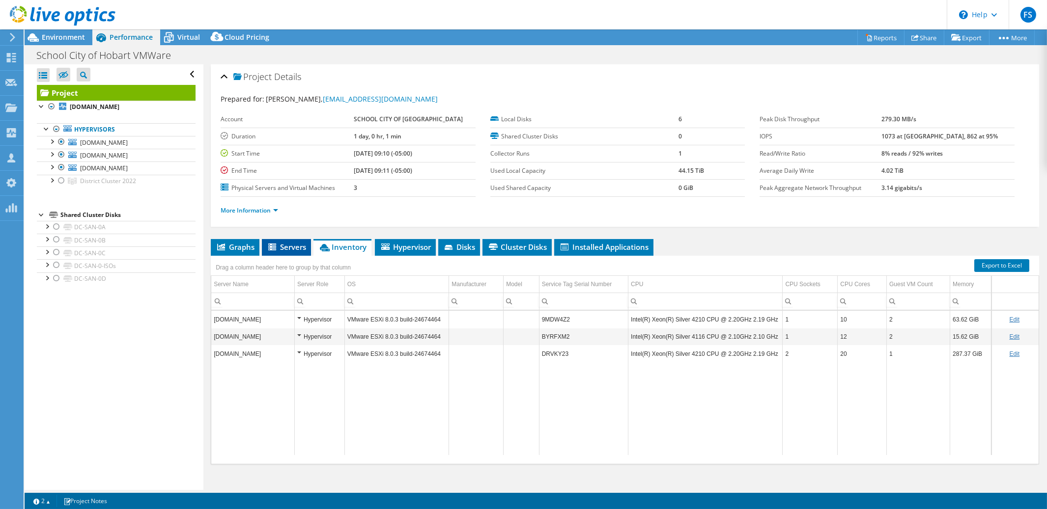
click at [288, 246] on span "Servers" at bounding box center [286, 247] width 39 height 10
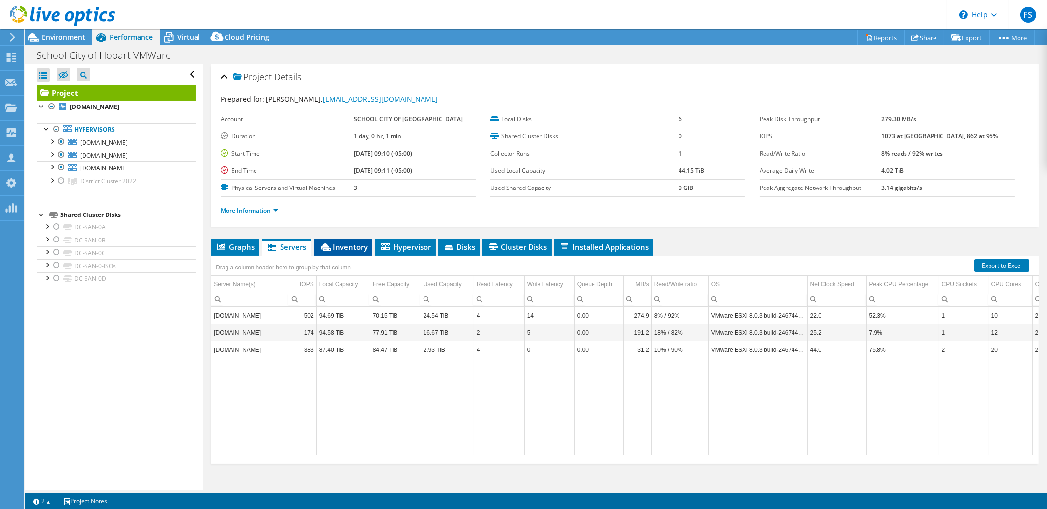
click at [350, 247] on span "Inventory" at bounding box center [343, 247] width 48 height 10
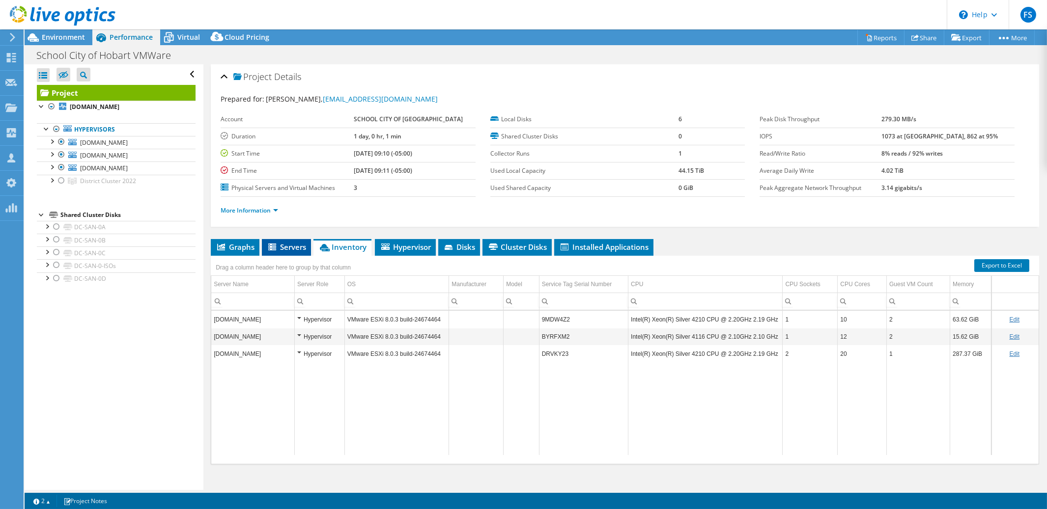
click at [292, 248] on span "Servers" at bounding box center [286, 247] width 39 height 10
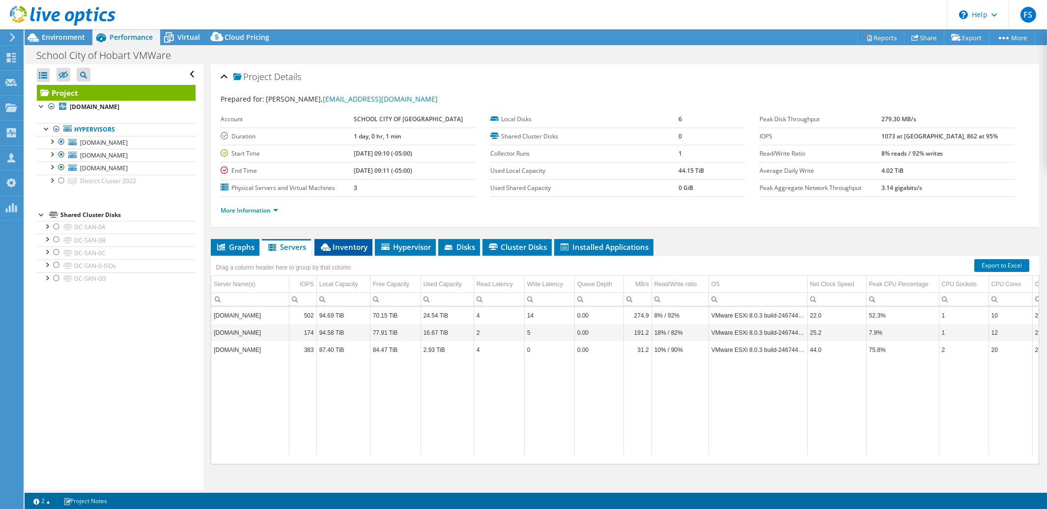
click at [354, 248] on span "Inventory" at bounding box center [343, 247] width 48 height 10
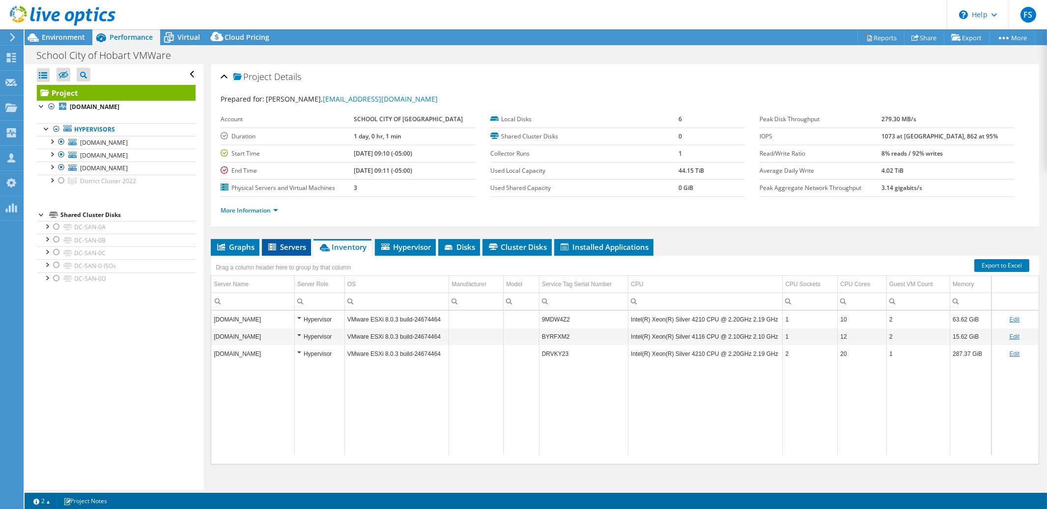
click at [283, 248] on span "Servers" at bounding box center [286, 247] width 39 height 10
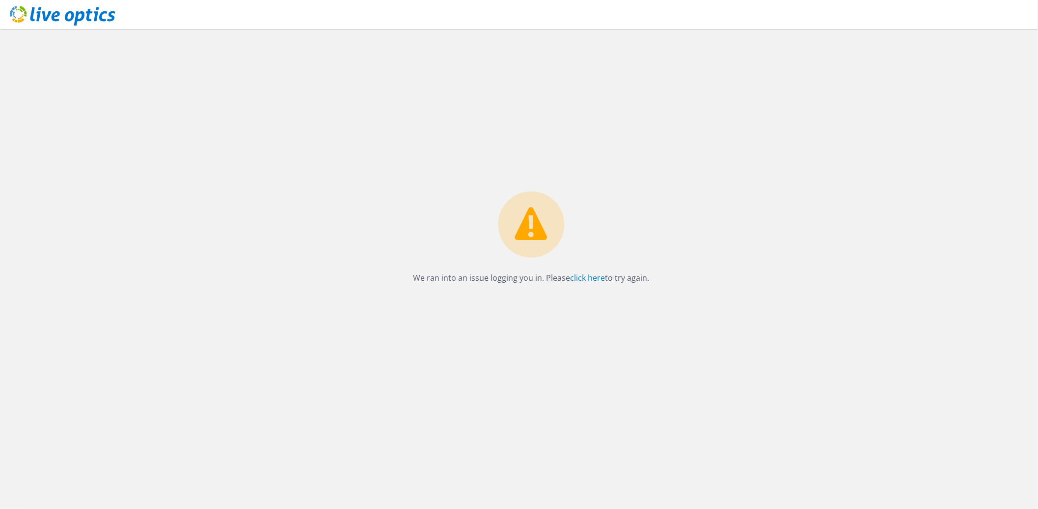
click at [79, 19] on use at bounding box center [63, 16] width 106 height 20
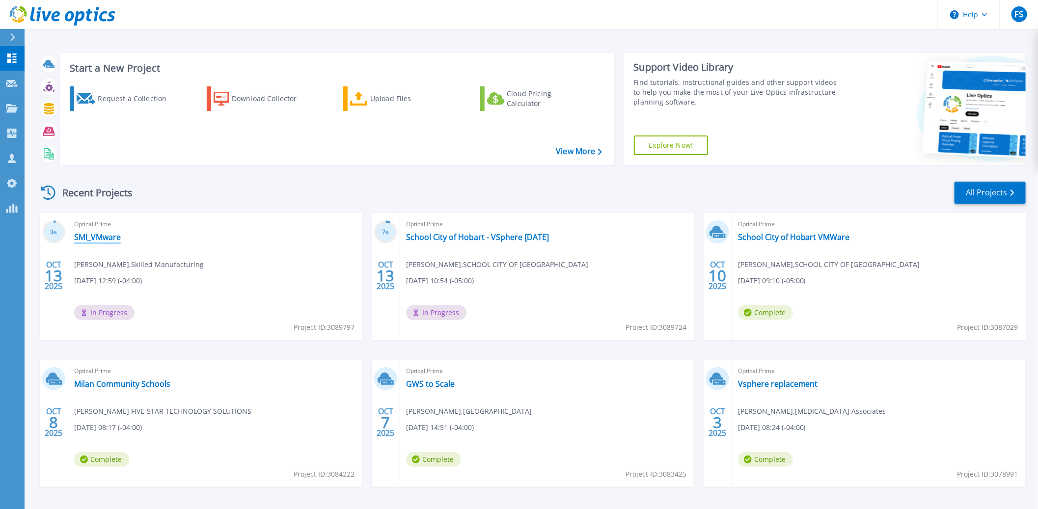
click at [100, 240] on link "SMI_VMware" at bounding box center [97, 237] width 47 height 10
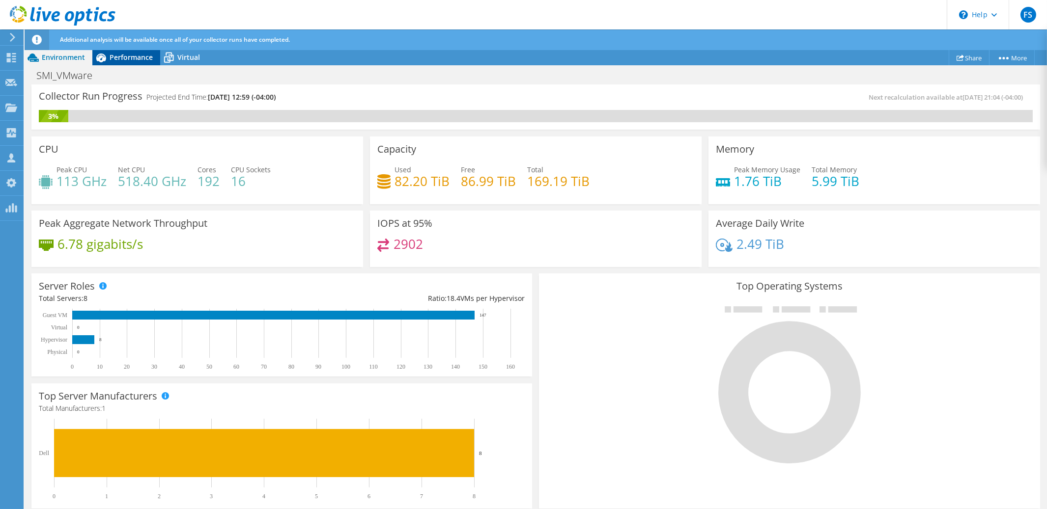
click at [134, 58] on span "Performance" at bounding box center [131, 57] width 43 height 9
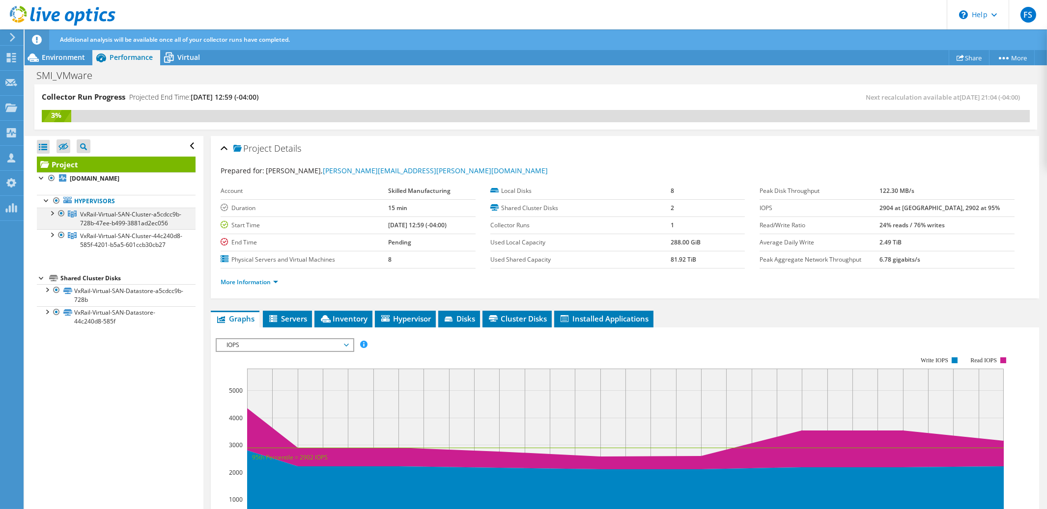
click at [54, 213] on div at bounding box center [52, 213] width 10 height 10
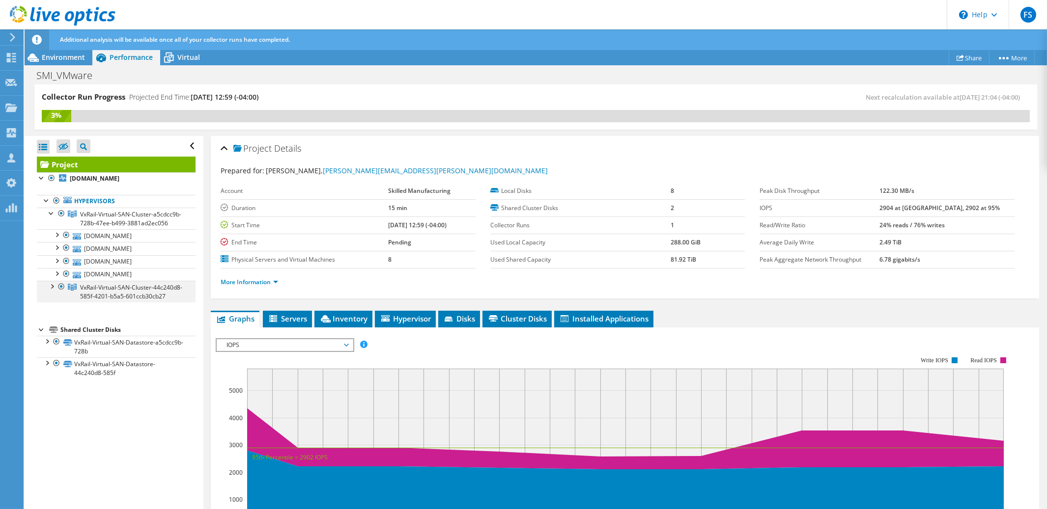
click at [52, 291] on div at bounding box center [52, 286] width 10 height 10
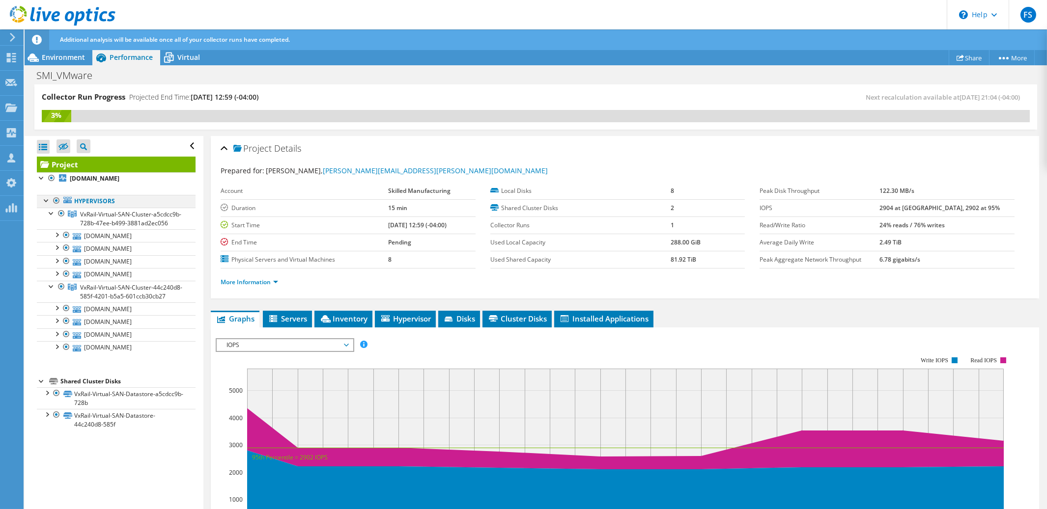
click at [47, 203] on div at bounding box center [47, 200] width 10 height 10
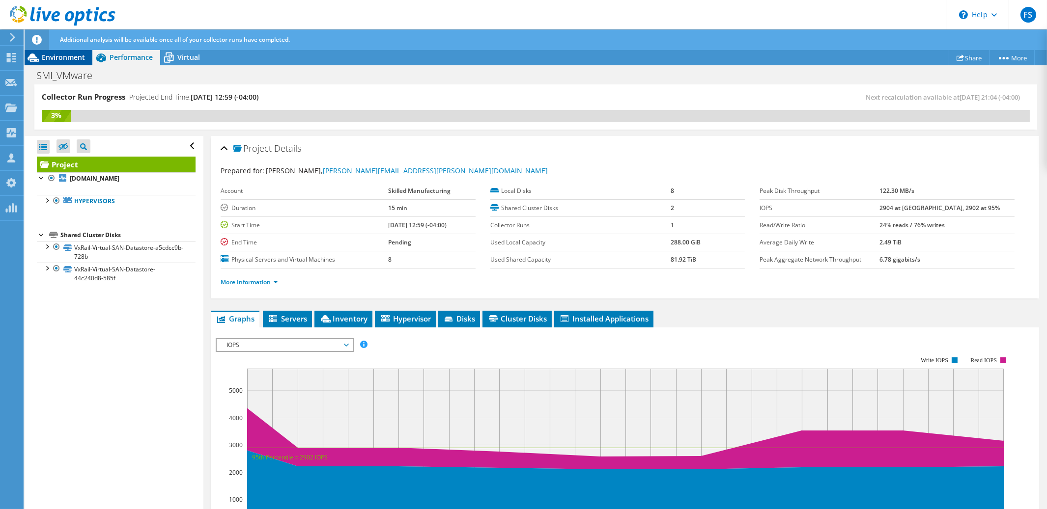
click at [67, 56] on span "Environment" at bounding box center [63, 57] width 43 height 9
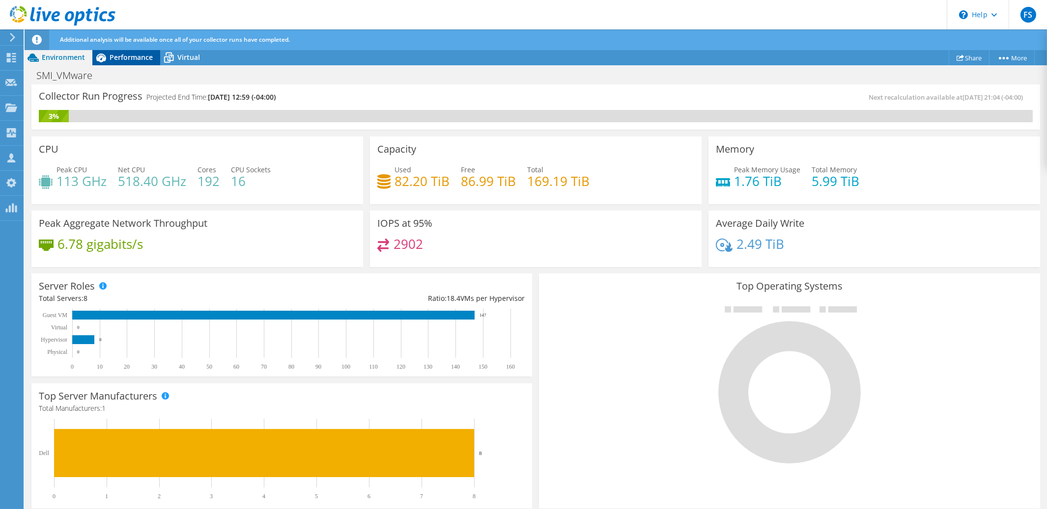
click at [125, 61] on span "Performance" at bounding box center [131, 57] width 43 height 9
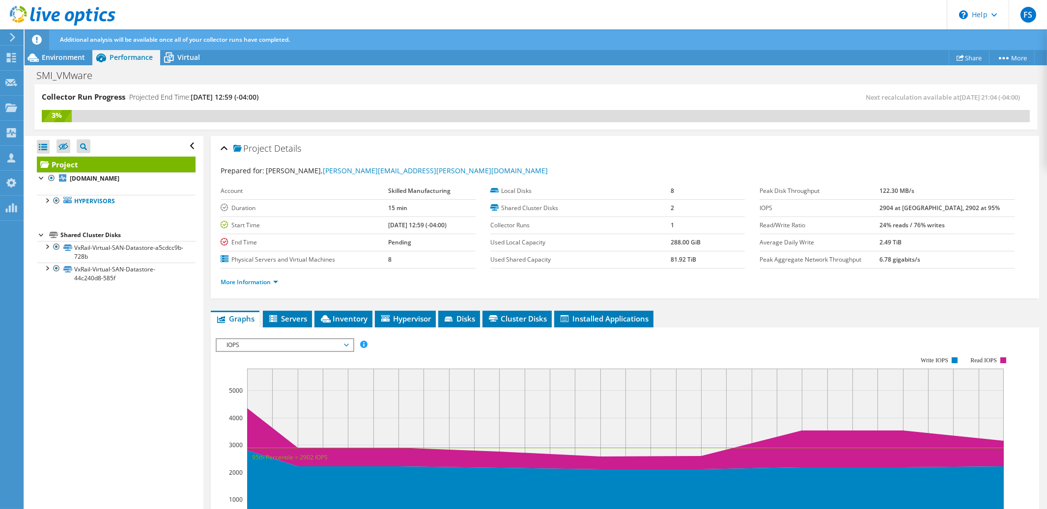
click at [126, 60] on span "Performance" at bounding box center [131, 57] width 43 height 9
click at [90, 57] on div "Environment" at bounding box center [59, 58] width 68 height 16
